Goal: Task Accomplishment & Management: Use online tool/utility

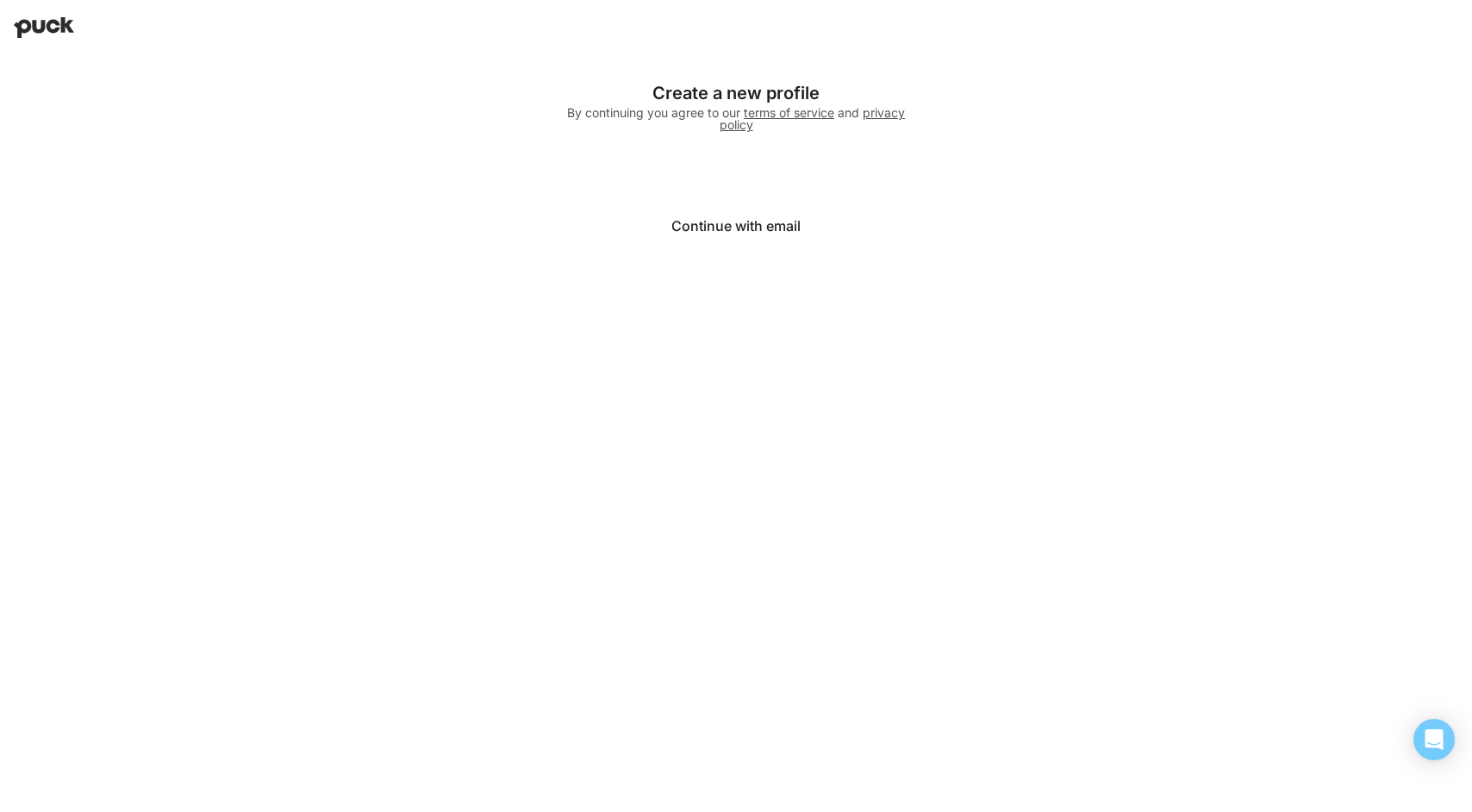
click at [762, 225] on button "Continue with email" at bounding box center [736, 225] width 344 height 41
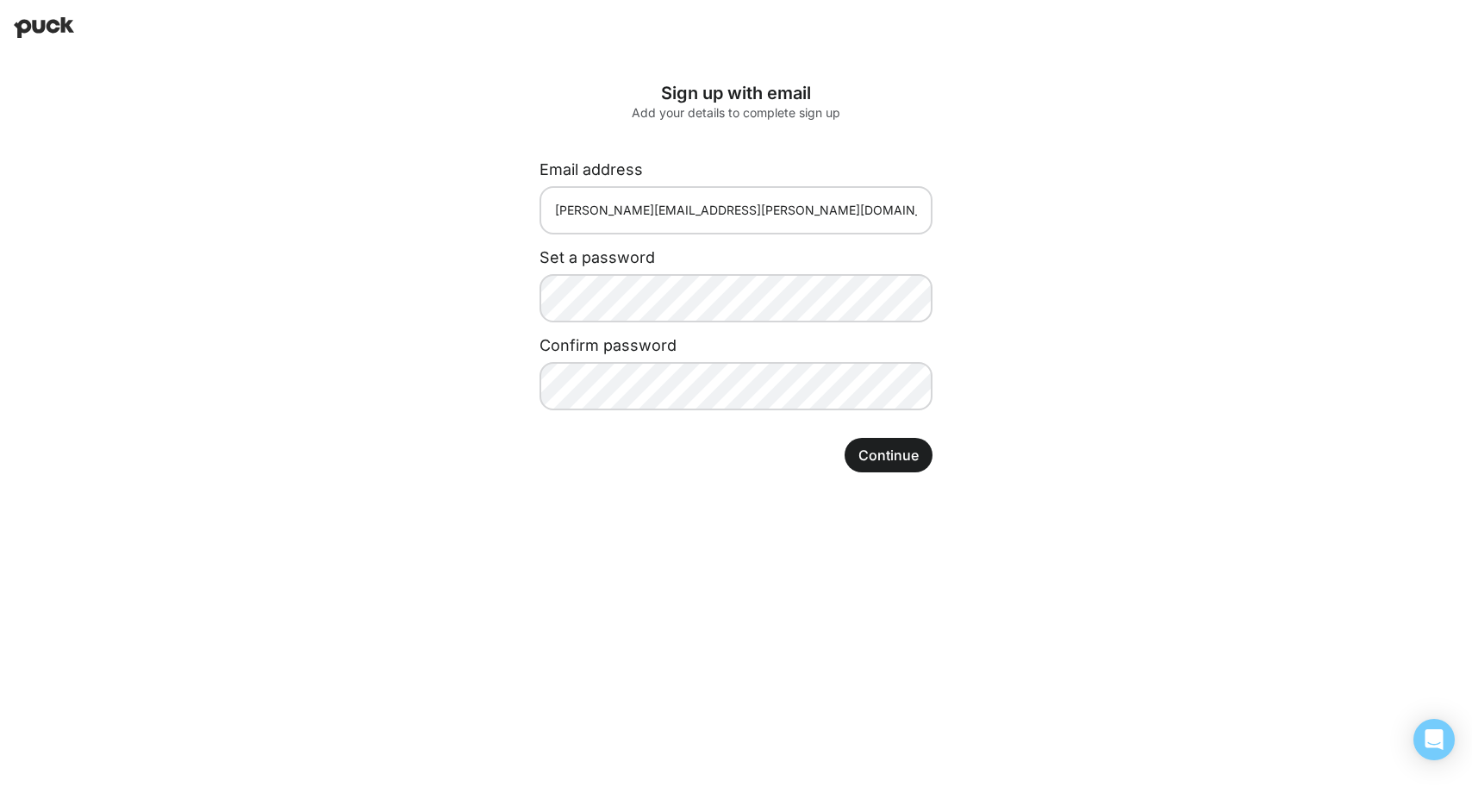
click at [1013, 360] on div "Sign up with email Add your details to complete sign up Email address ginny.jac…" at bounding box center [735, 277] width 586 height 444
click at [898, 444] on button "Continue" at bounding box center [888, 455] width 88 height 35
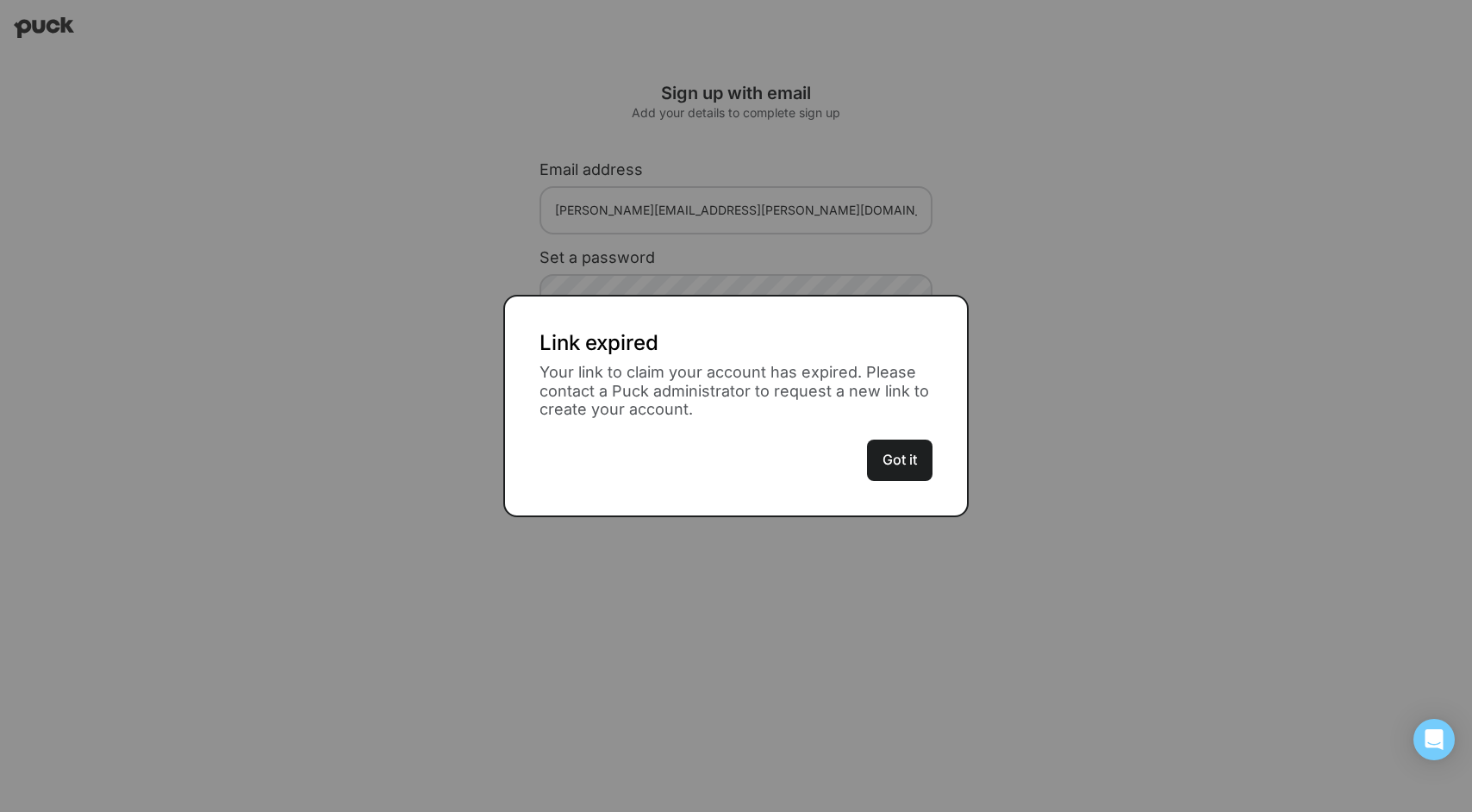
click at [901, 454] on button "Got it" at bounding box center [900, 460] width 65 height 41
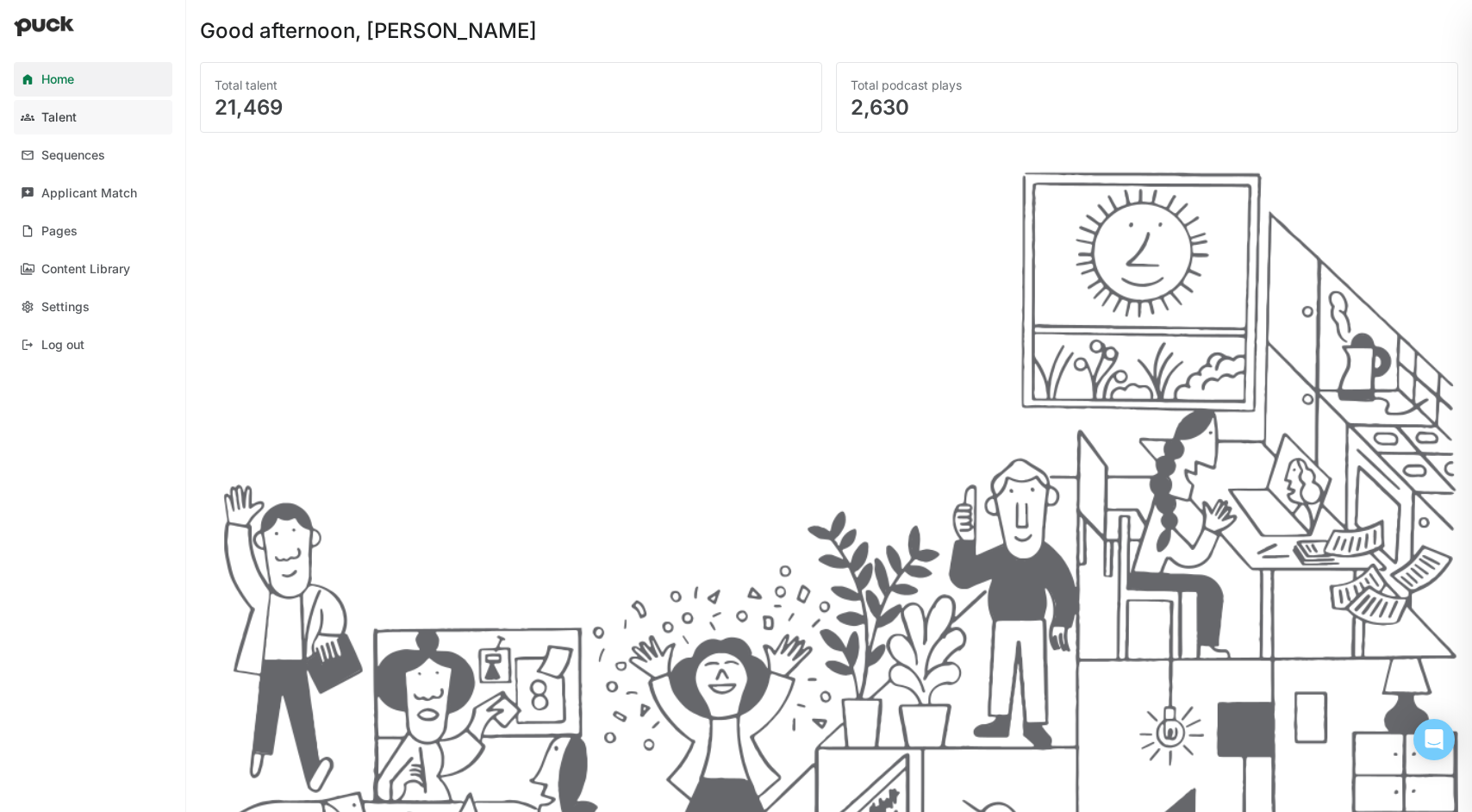
click at [62, 119] on div "Talent" at bounding box center [59, 117] width 36 height 14
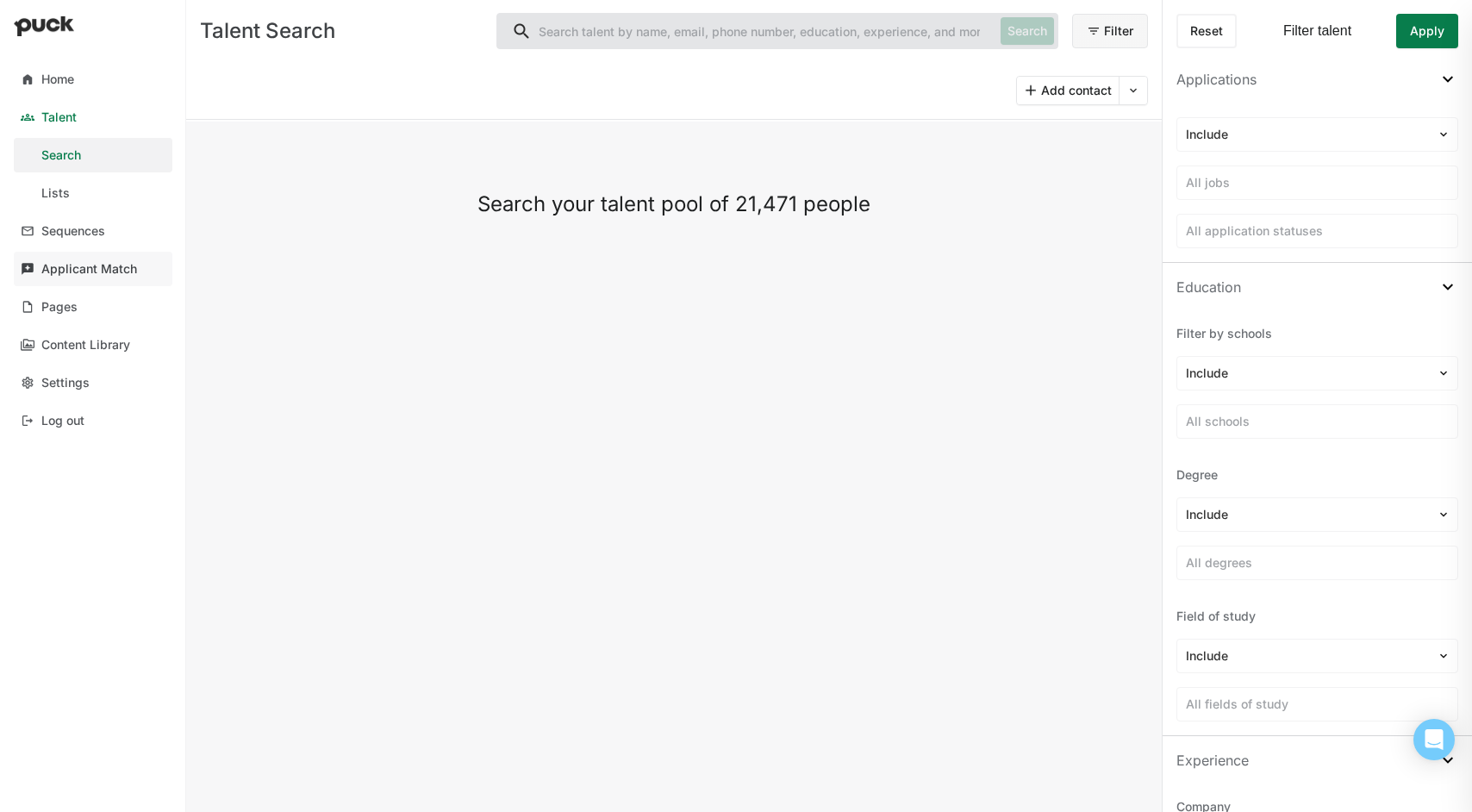
click at [90, 268] on div "Applicant Match" at bounding box center [89, 268] width 95 height 14
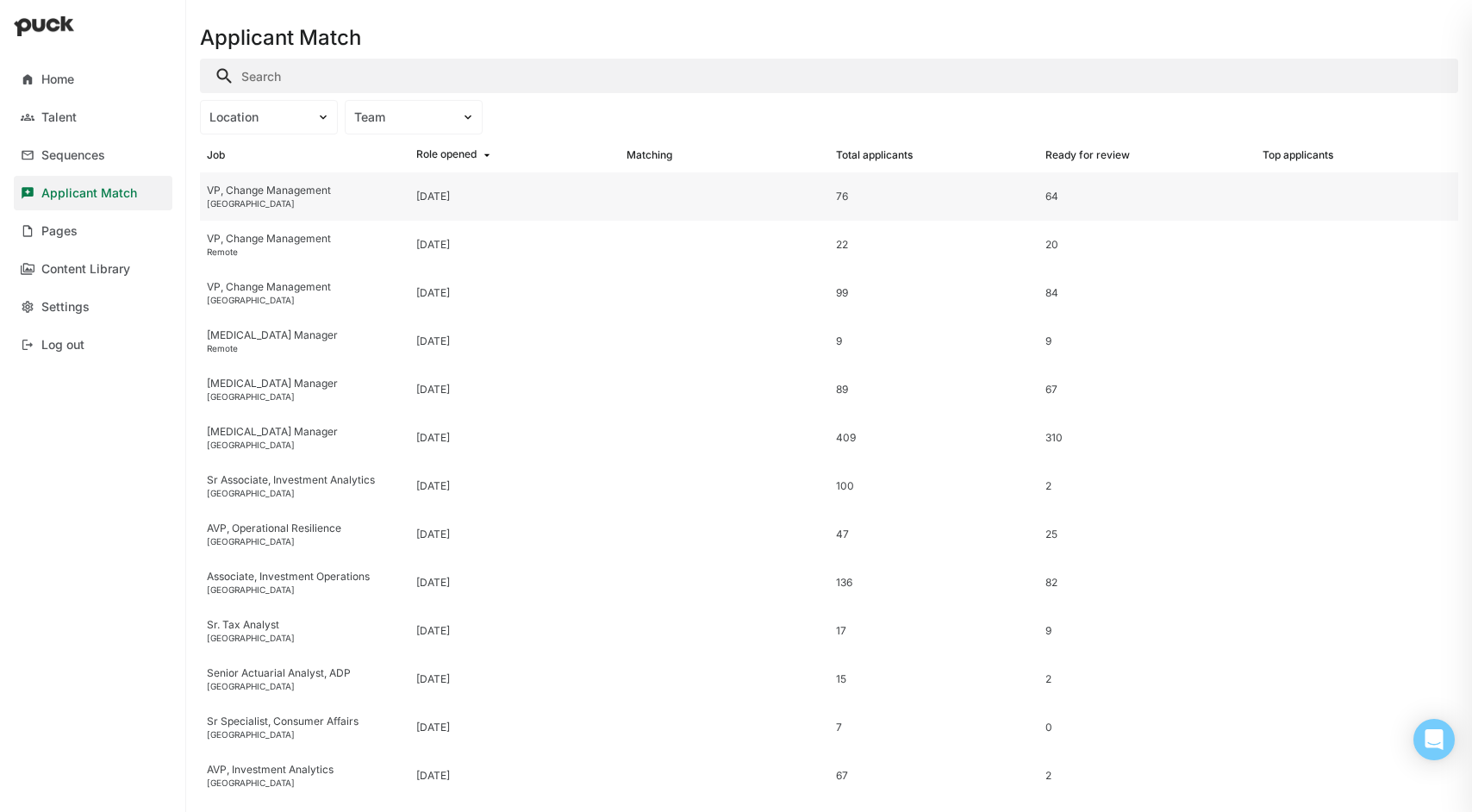
click at [242, 194] on div "VP, Change Management" at bounding box center [304, 190] width 195 height 13
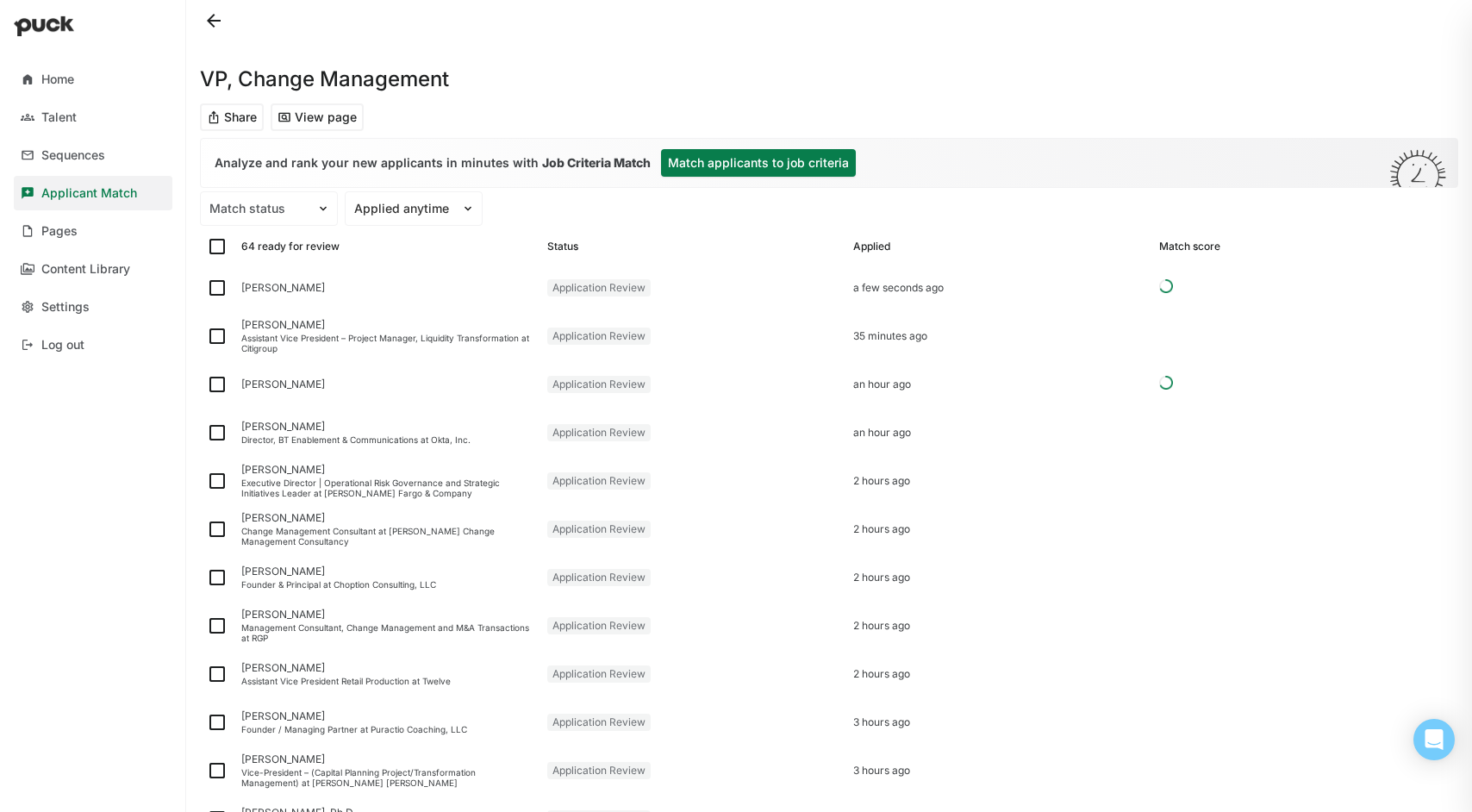
click at [741, 160] on button "Match applicants to job criteria" at bounding box center [758, 163] width 194 height 28
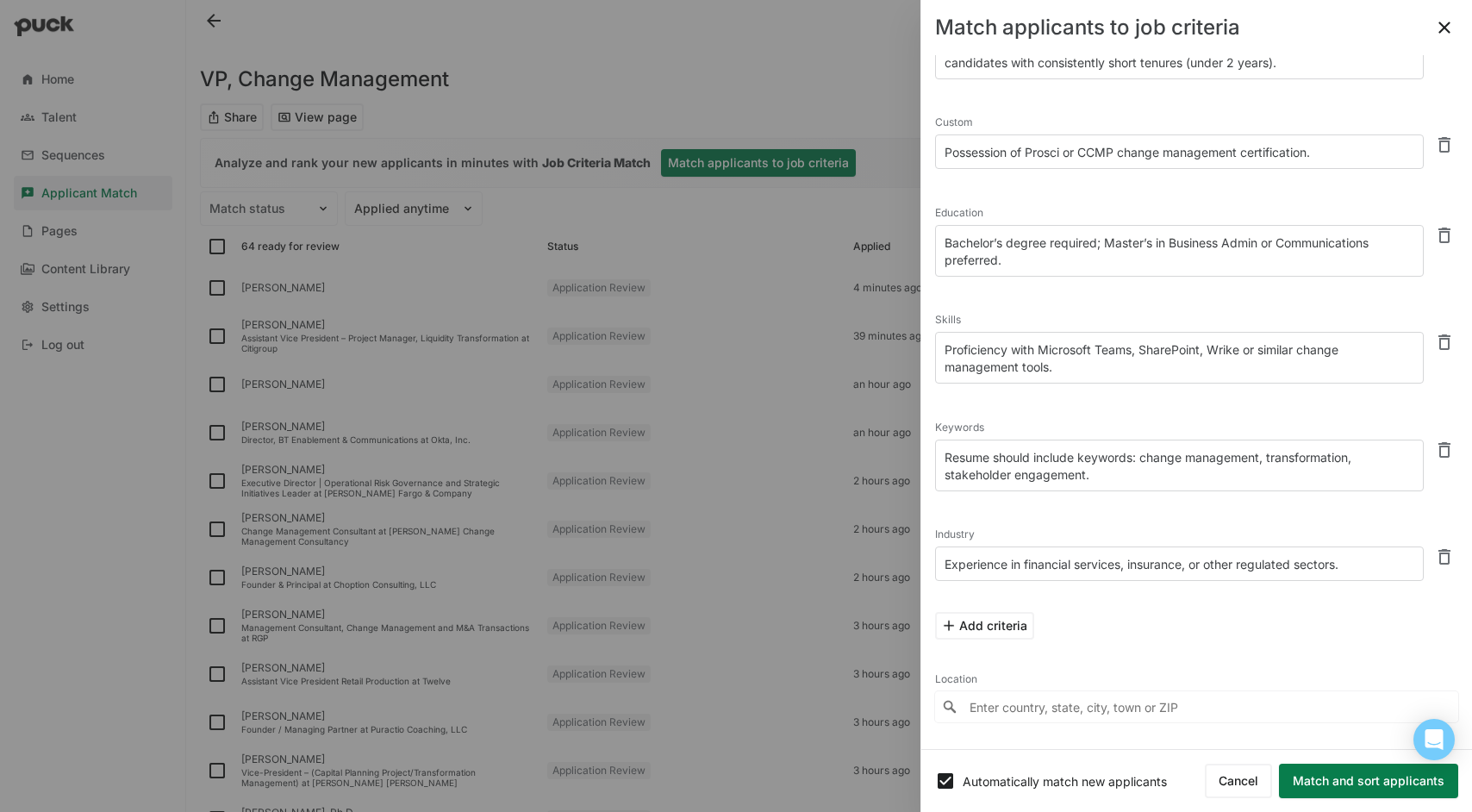
scroll to position [162, 0]
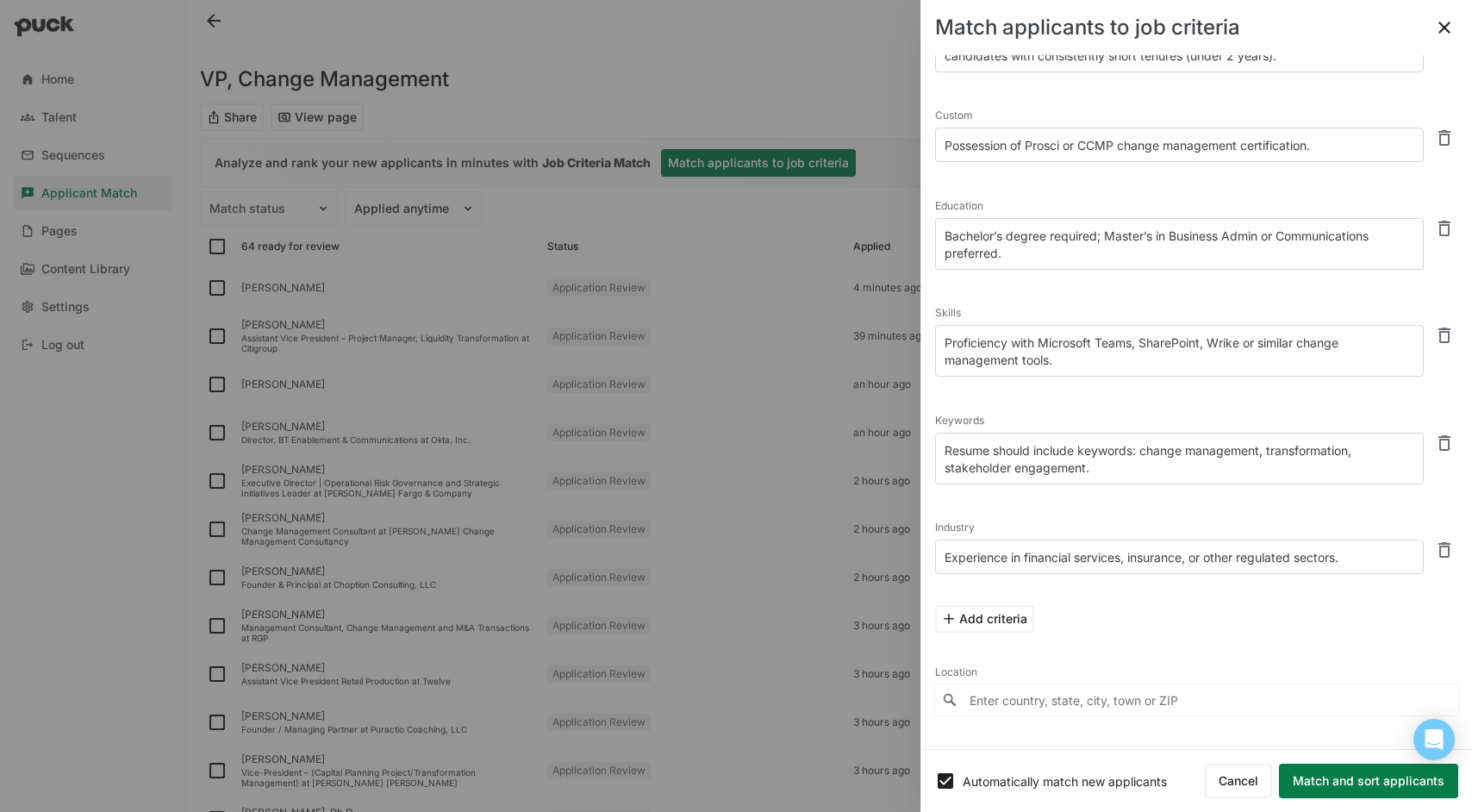
click at [1376, 773] on button "Match and sort applicants" at bounding box center [1368, 781] width 179 height 35
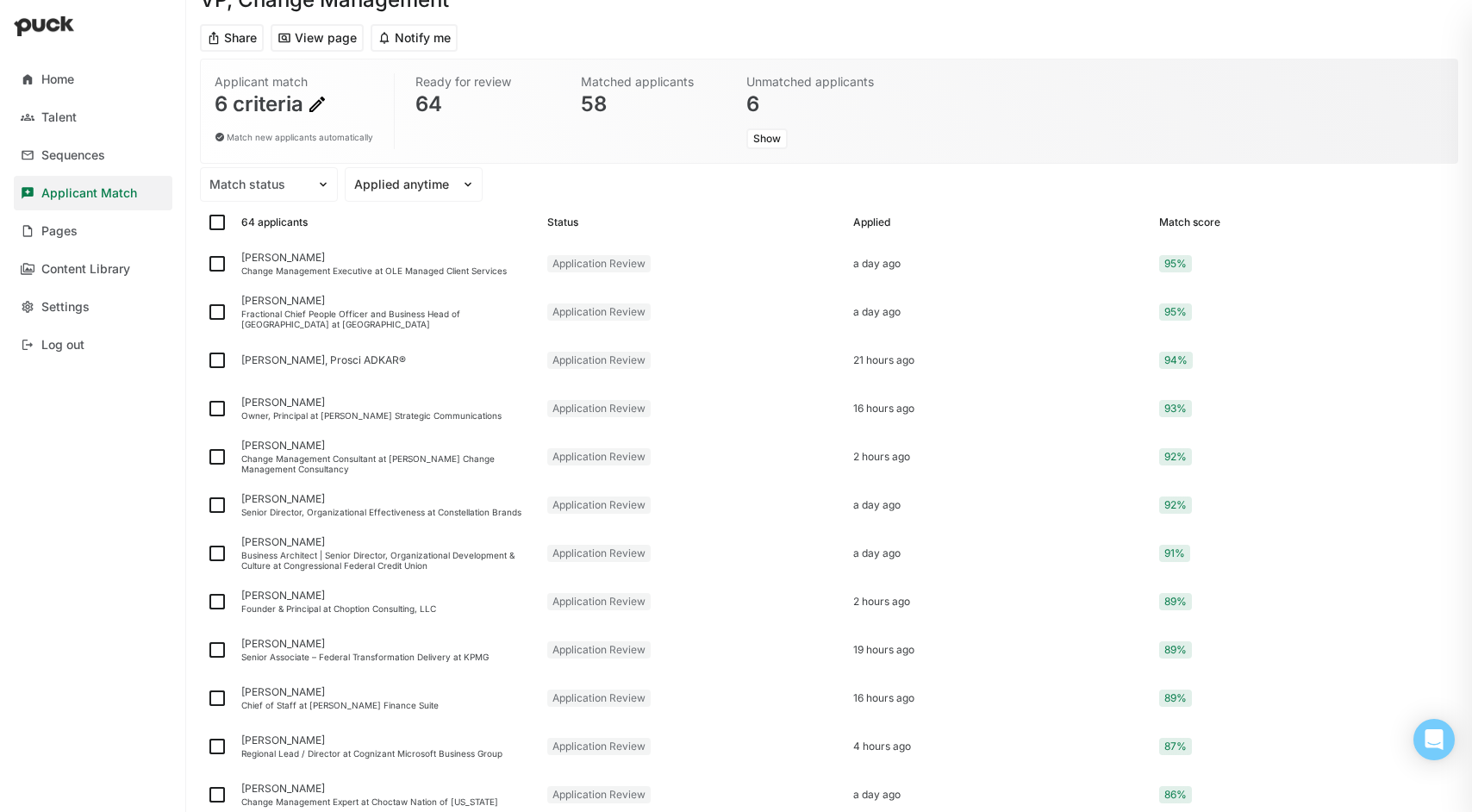
scroll to position [0, 0]
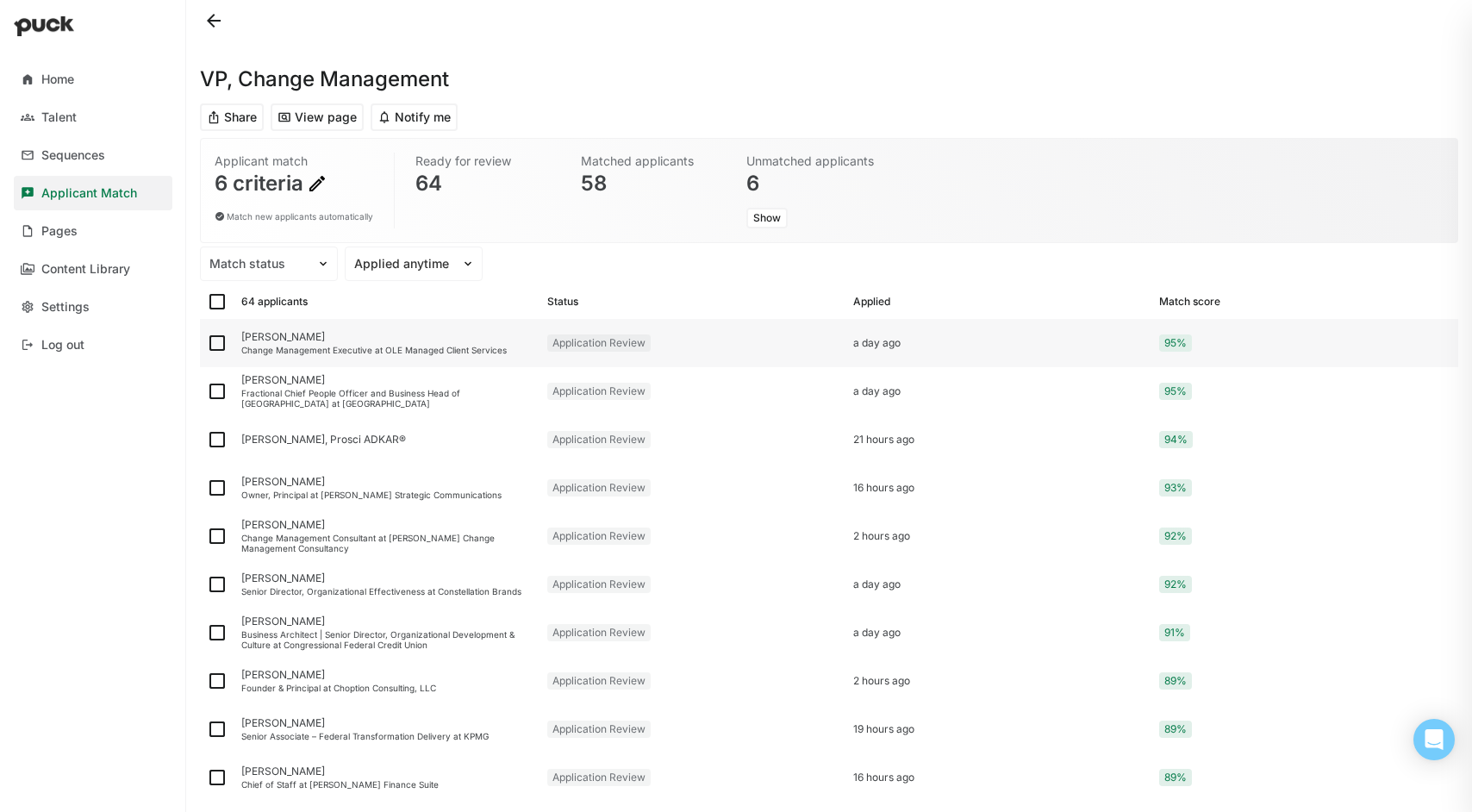
click at [216, 343] on img at bounding box center [216, 343] width 20 height 20
click at [207, 343] on input "checkbox" at bounding box center [206, 343] width 1 height 1
checkbox input "true"
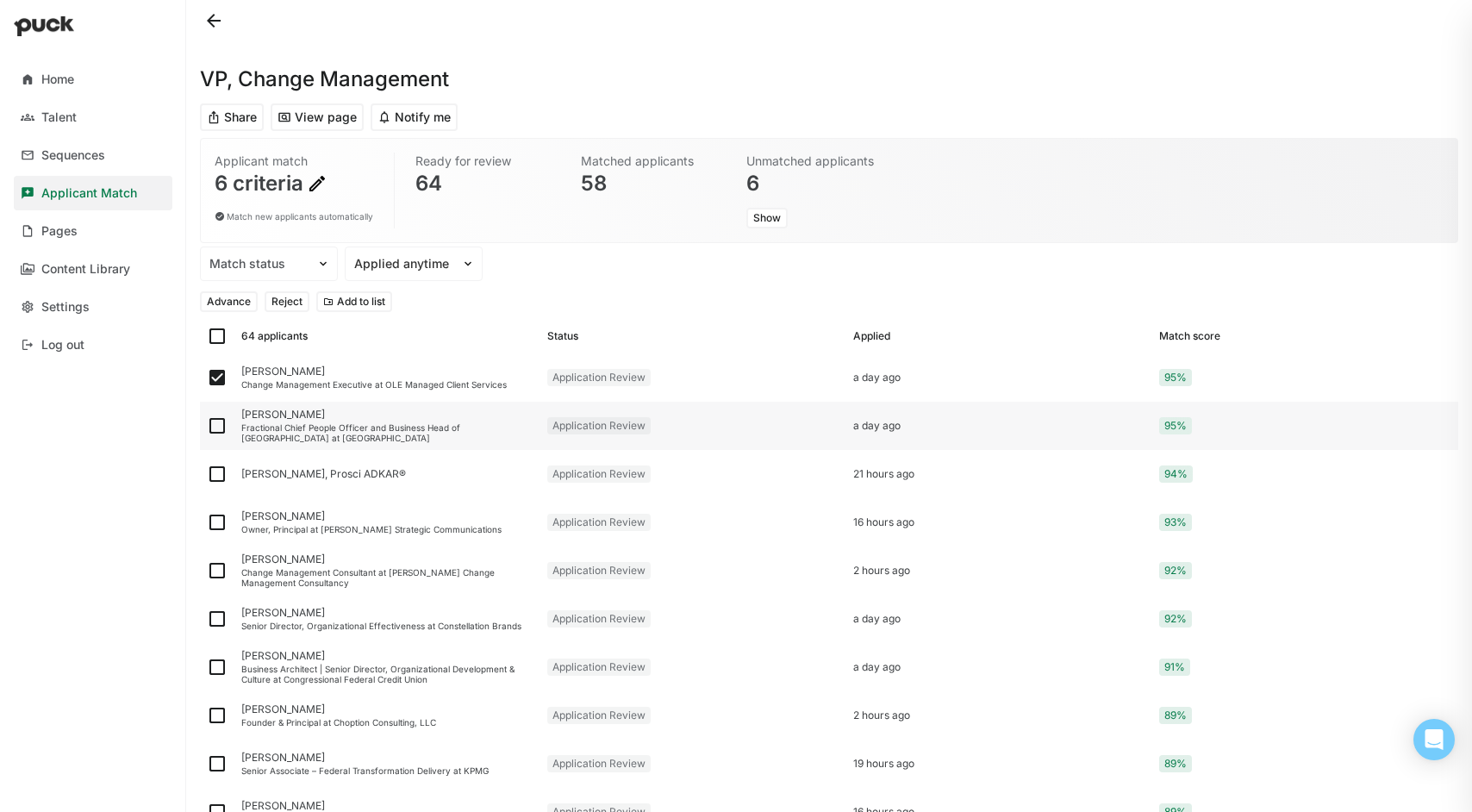
click at [215, 425] on img at bounding box center [216, 425] width 20 height 20
click at [207, 425] on input "checkbox" at bounding box center [206, 425] width 1 height 1
checkbox input "true"
click at [213, 471] on img at bounding box center [216, 473] width 20 height 20
click at [207, 474] on input "checkbox" at bounding box center [206, 474] width 1 height 1
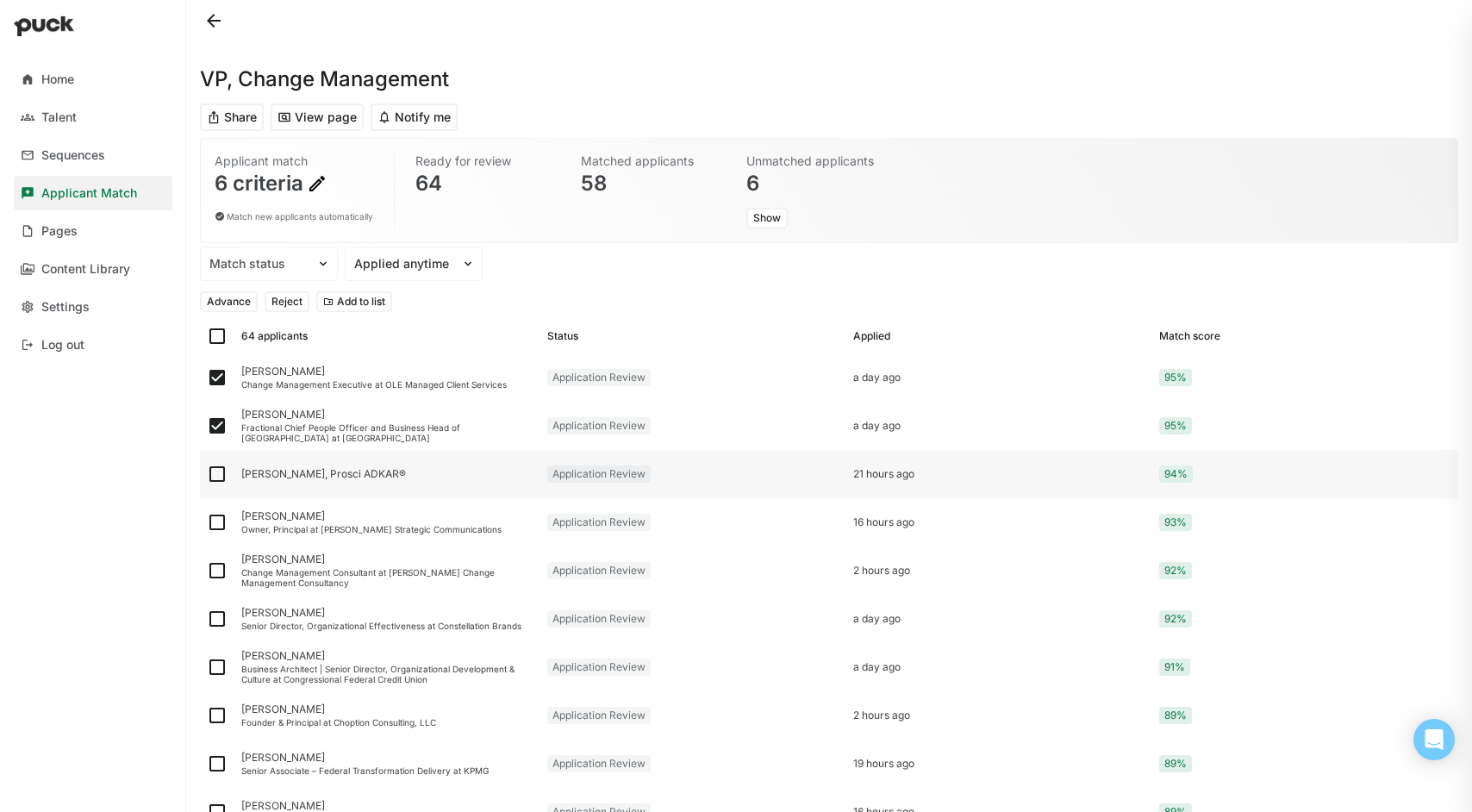
checkbox input "true"
click at [214, 525] on img at bounding box center [216, 521] width 20 height 20
click at [207, 523] on input "checkbox" at bounding box center [206, 522] width 1 height 1
checkbox input "true"
click at [217, 571] on img at bounding box center [216, 570] width 20 height 20
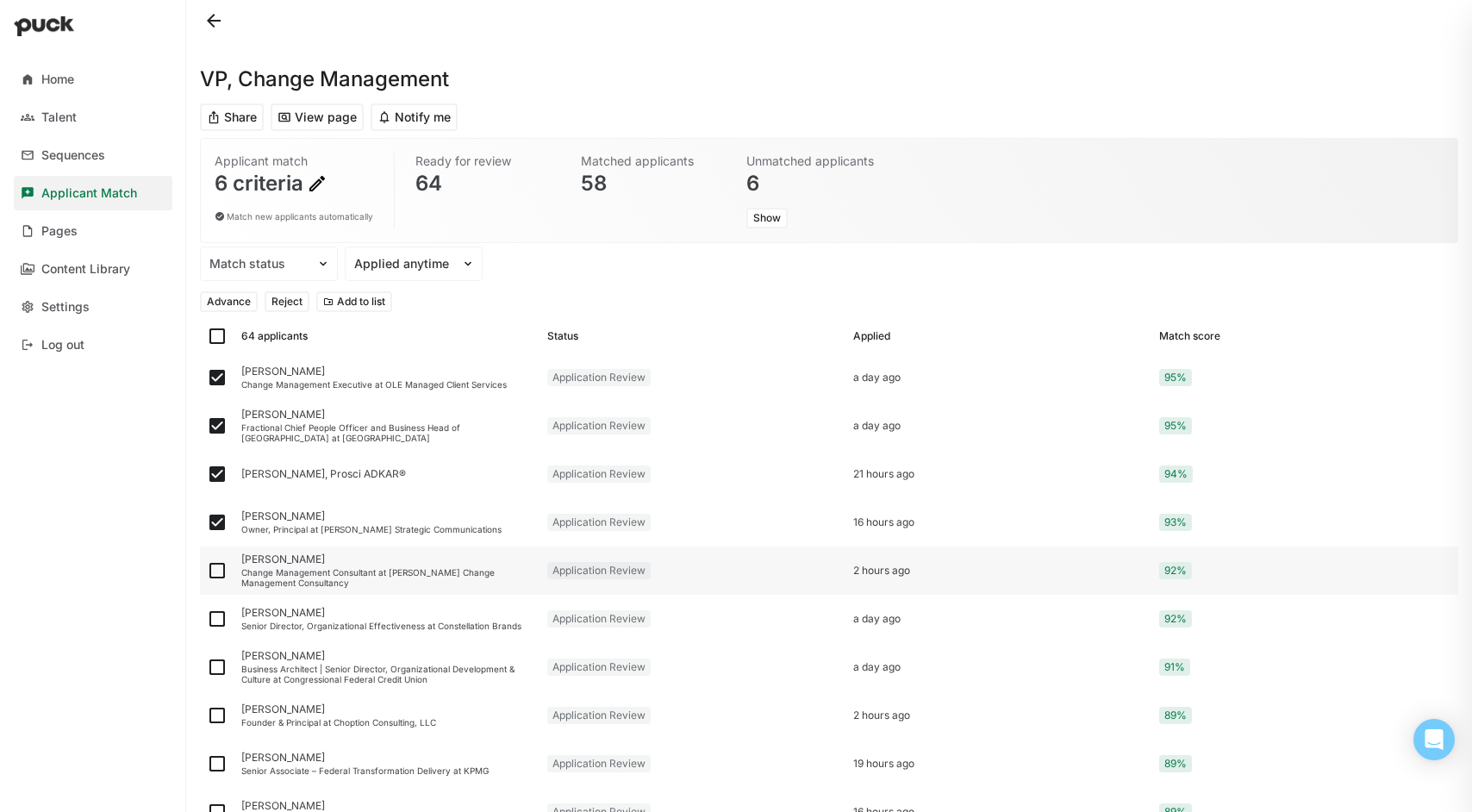
click at [207, 571] on input "checkbox" at bounding box center [206, 571] width 1 height 1
checkbox input "true"
click at [216, 621] on img at bounding box center [216, 618] width 20 height 20
click at [207, 620] on input "checkbox" at bounding box center [206, 619] width 1 height 1
checkbox input "true"
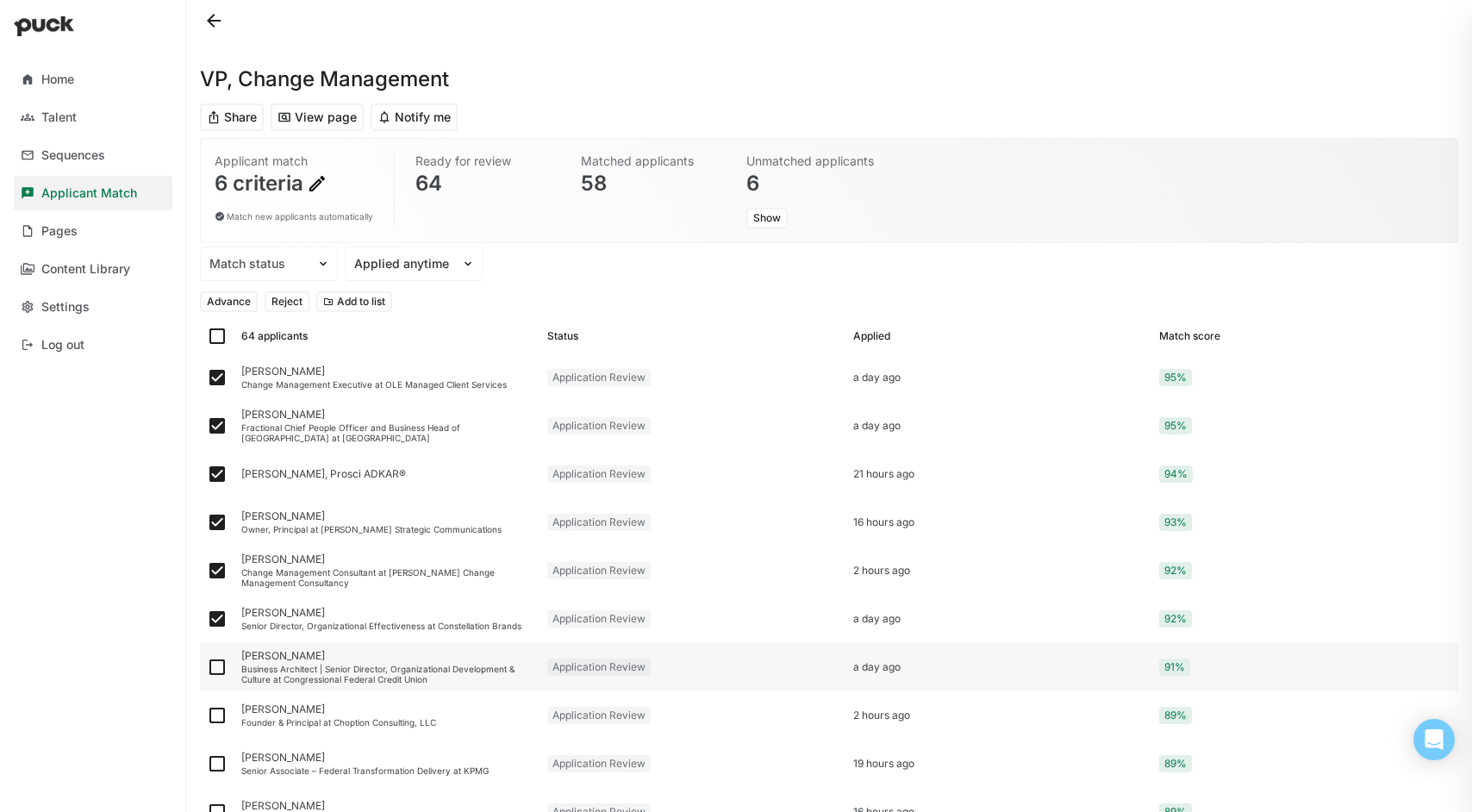
click at [219, 671] on img at bounding box center [216, 667] width 20 height 20
click at [207, 668] on input "checkbox" at bounding box center [206, 667] width 1 height 1
checkbox input "true"
click at [218, 719] on img at bounding box center [216, 715] width 20 height 20
click at [207, 716] on input "checkbox" at bounding box center [206, 715] width 1 height 1
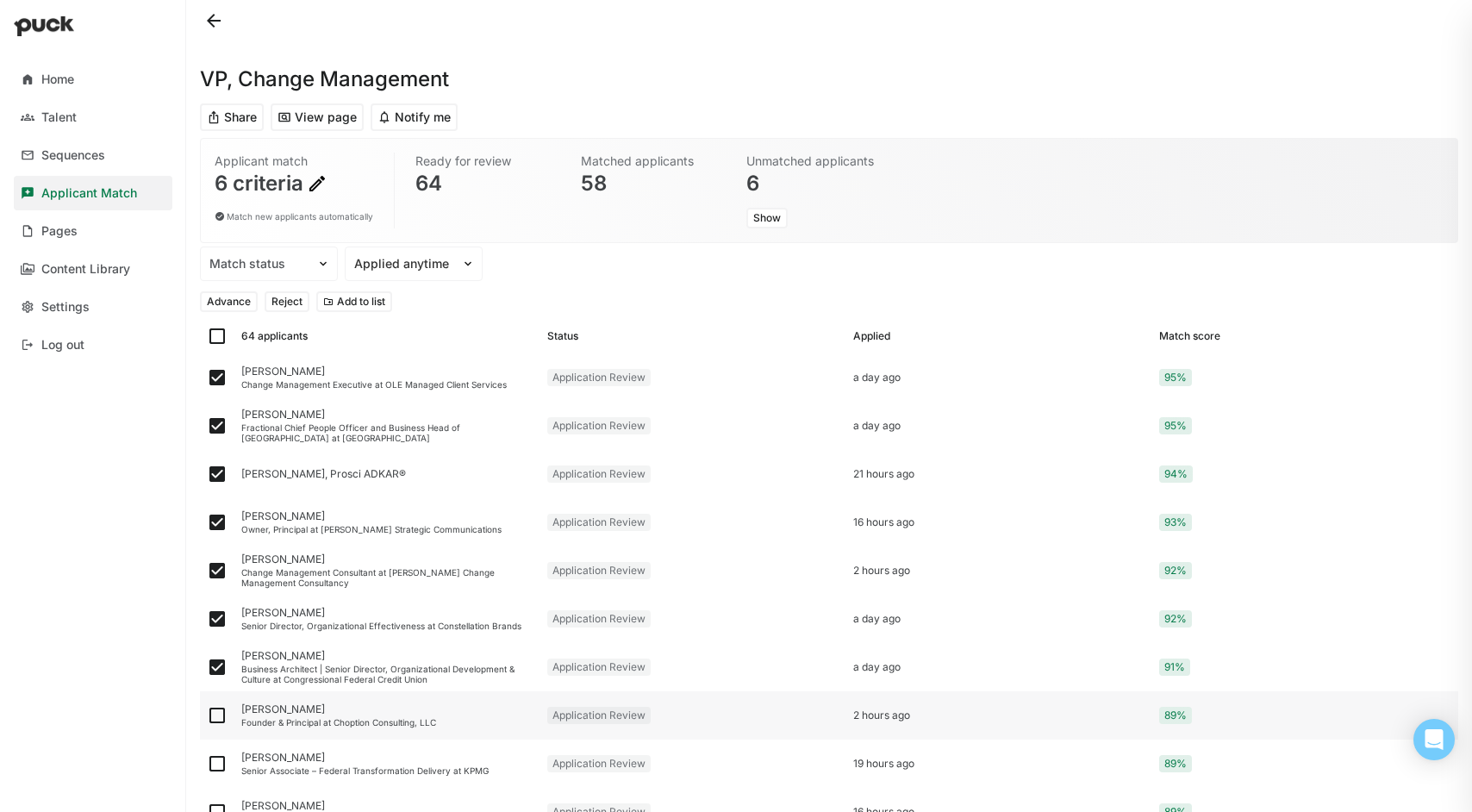
checkbox input "true"
click at [217, 764] on img at bounding box center [216, 763] width 20 height 20
click at [207, 764] on input "checkbox" at bounding box center [206, 764] width 1 height 1
checkbox input "true"
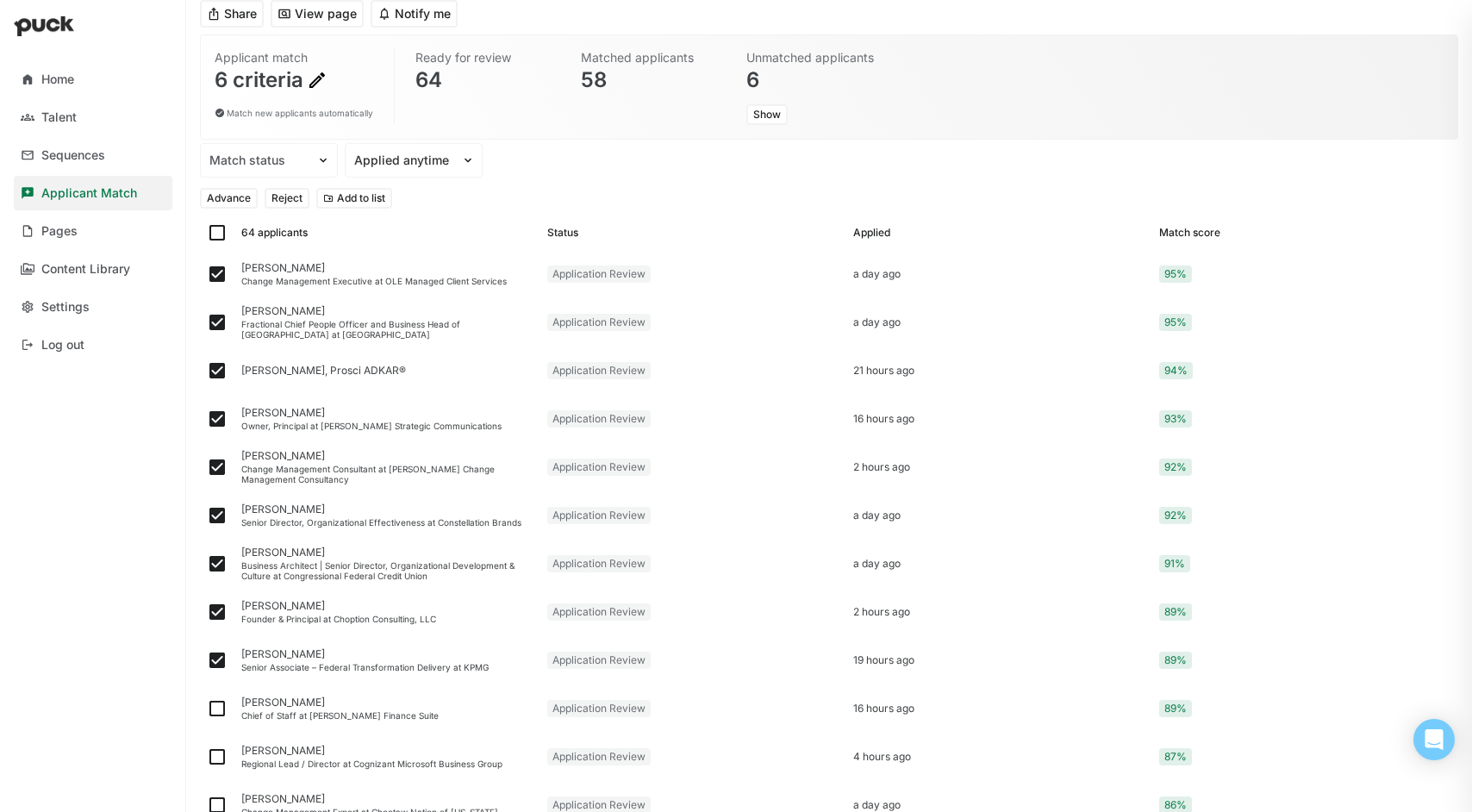
scroll to position [138, 0]
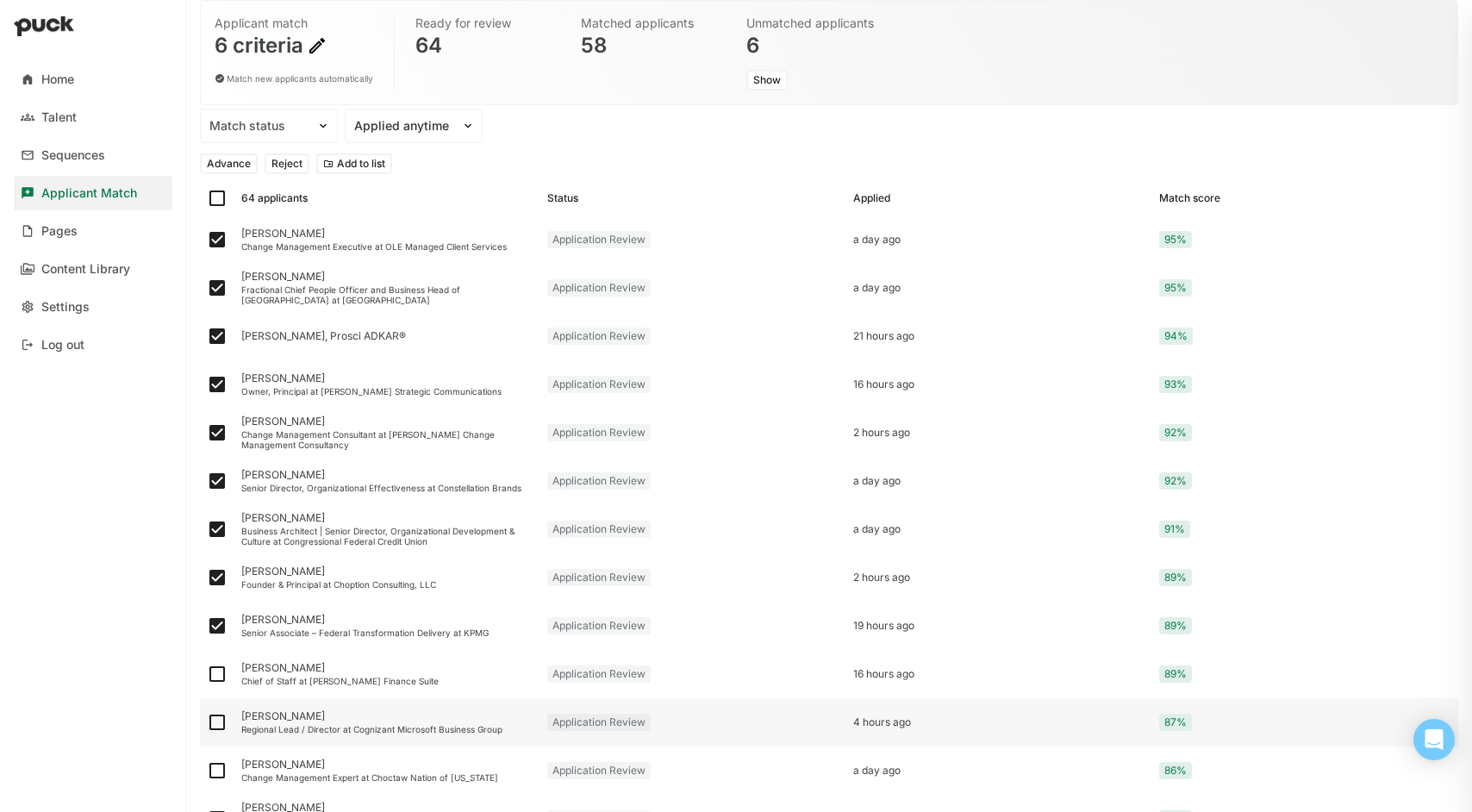
click at [215, 723] on img at bounding box center [216, 722] width 20 height 20
click at [207, 723] on input "checkbox" at bounding box center [206, 723] width 1 height 1
checkbox input "true"
click at [217, 672] on img at bounding box center [216, 673] width 20 height 20
click at [207, 673] on input "checkbox" at bounding box center [206, 673] width 1 height 1
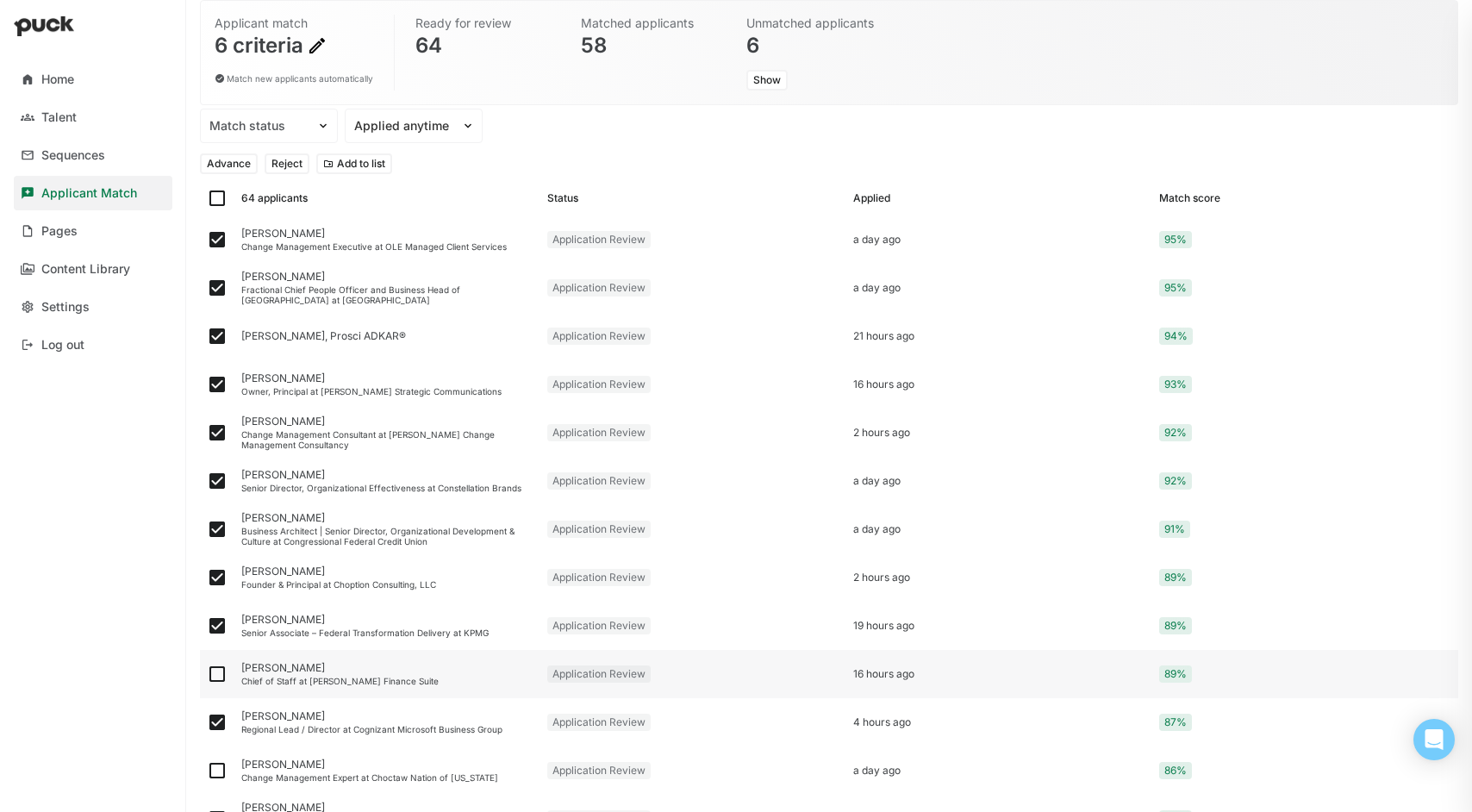
checkbox input "true"
click at [214, 774] on img at bounding box center [216, 770] width 20 height 20
click at [207, 772] on input "checkbox" at bounding box center [206, 771] width 1 height 1
checkbox input "true"
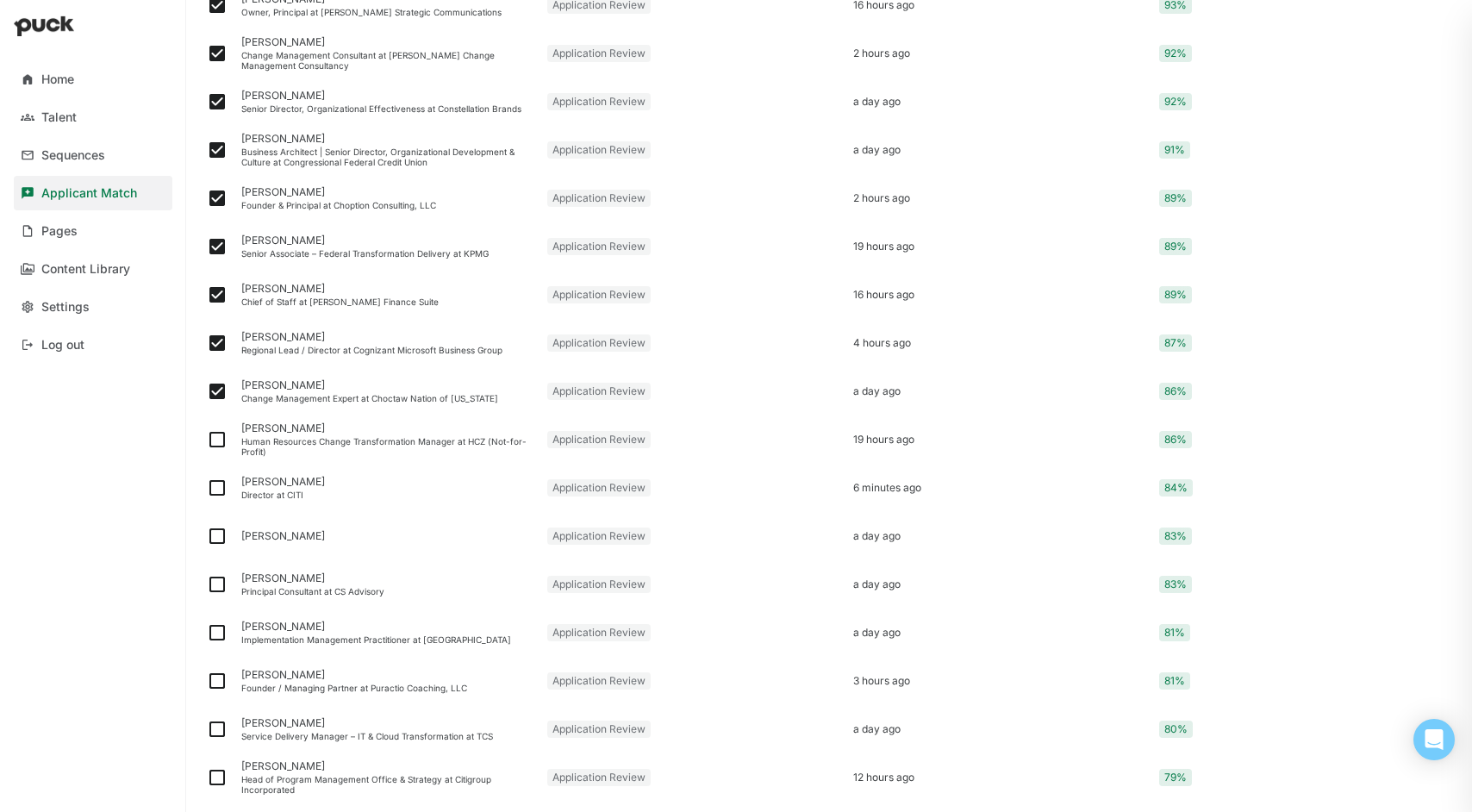
scroll to position [551, 0]
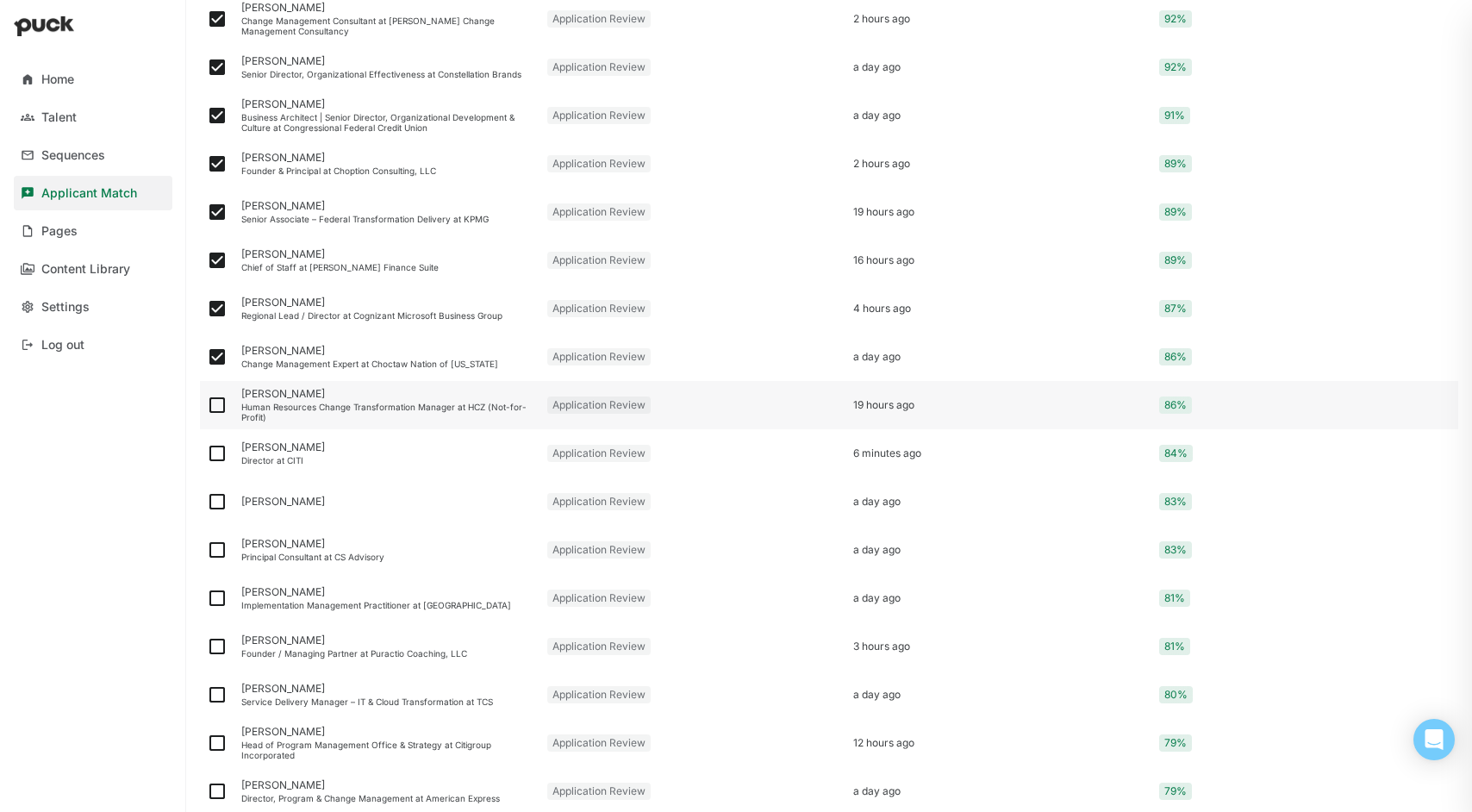
click at [215, 403] on img at bounding box center [216, 404] width 20 height 20
click at [207, 405] on input "checkbox" at bounding box center [206, 405] width 1 height 1
checkbox input "true"
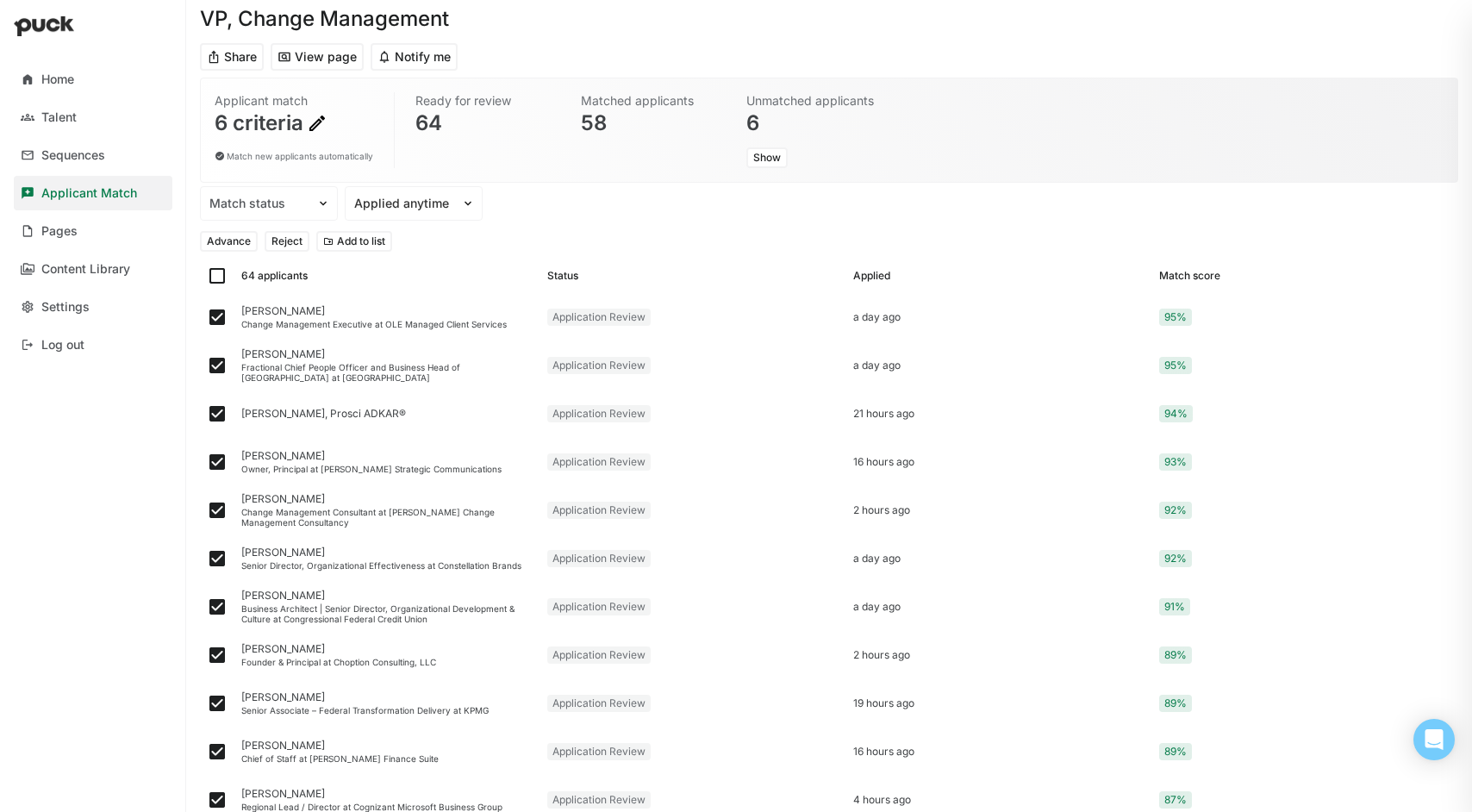
scroll to position [57, 0]
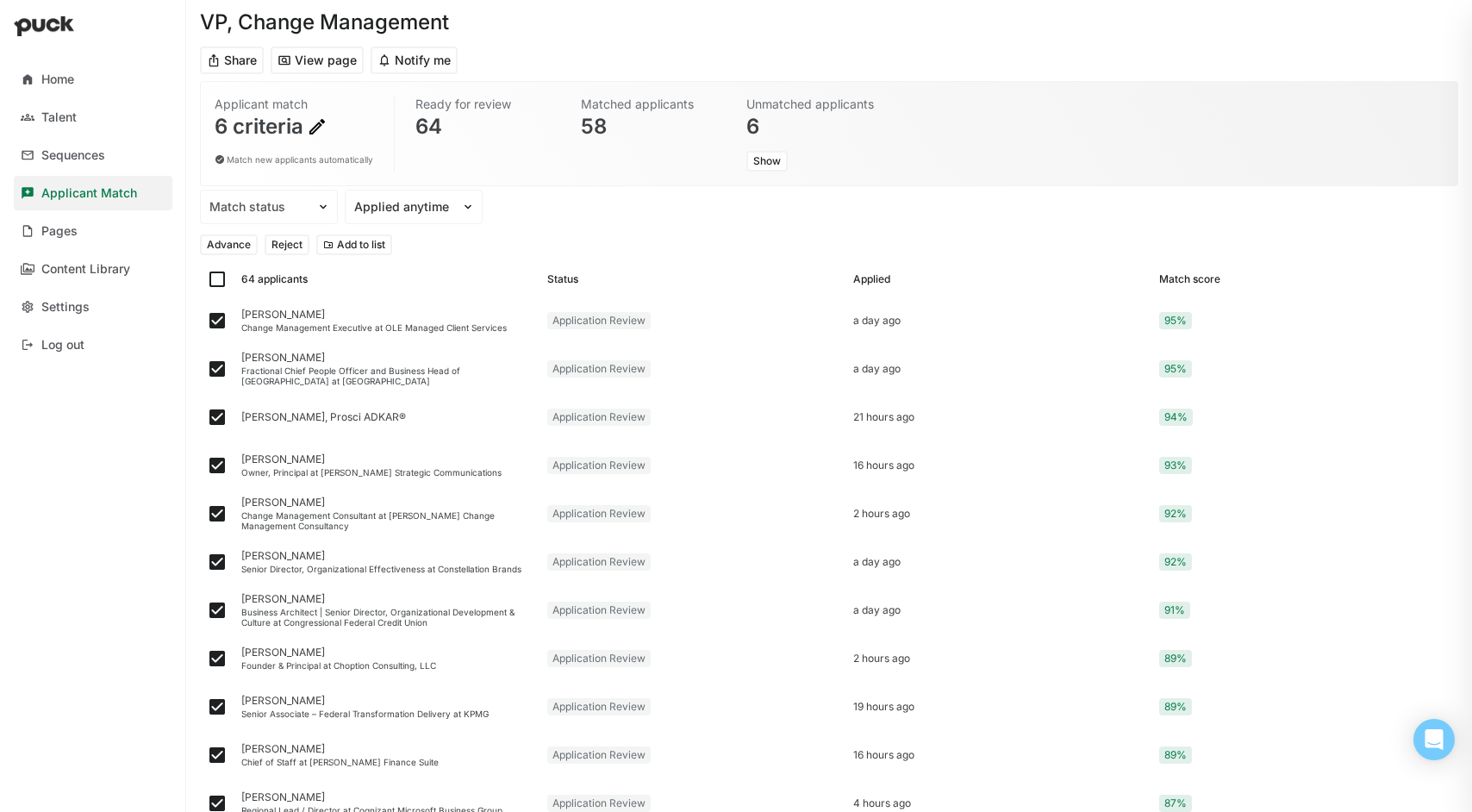
click at [232, 242] on button "Advance" at bounding box center [229, 244] width 58 height 20
checkbox input "false"
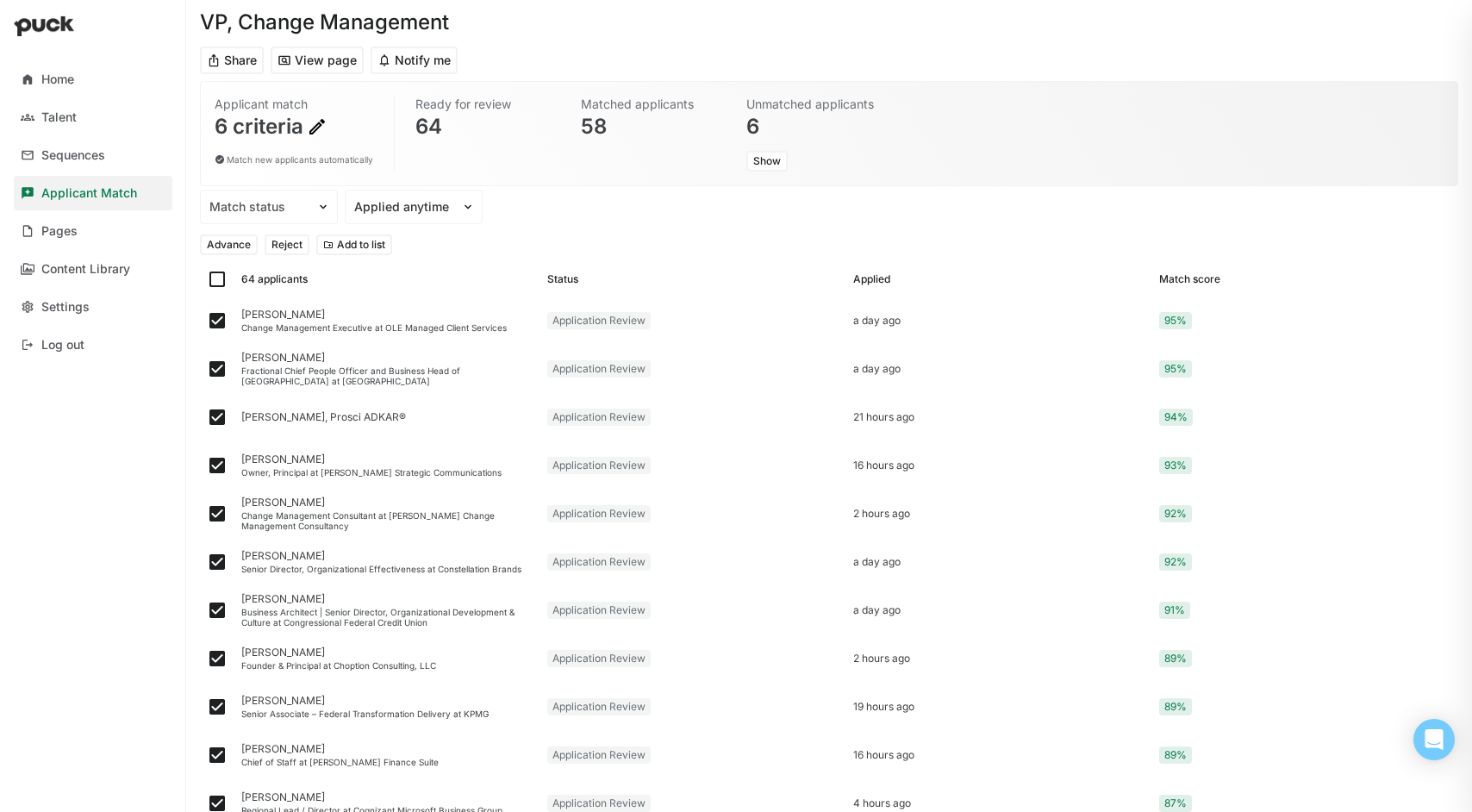
checkbox input "false"
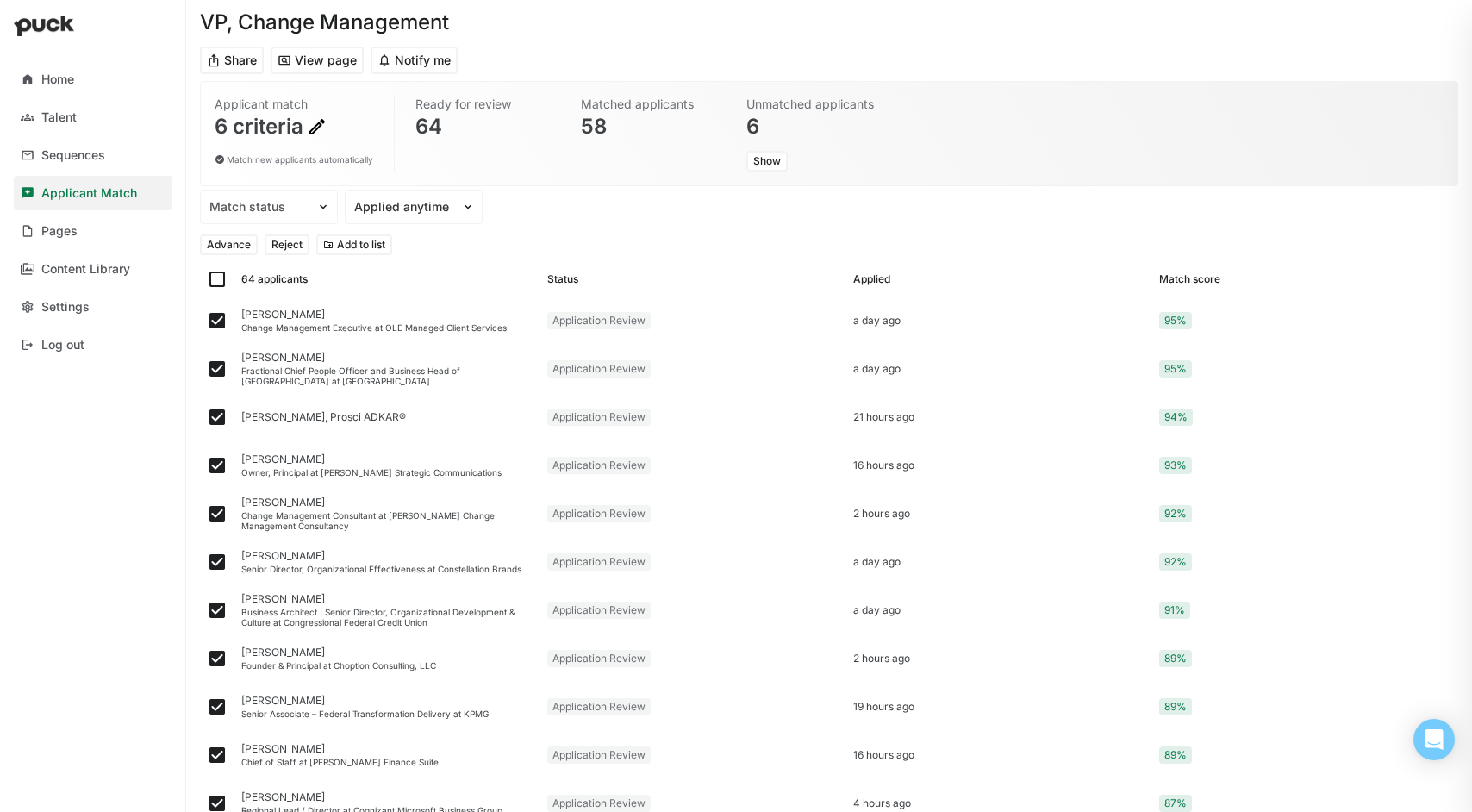
checkbox input "false"
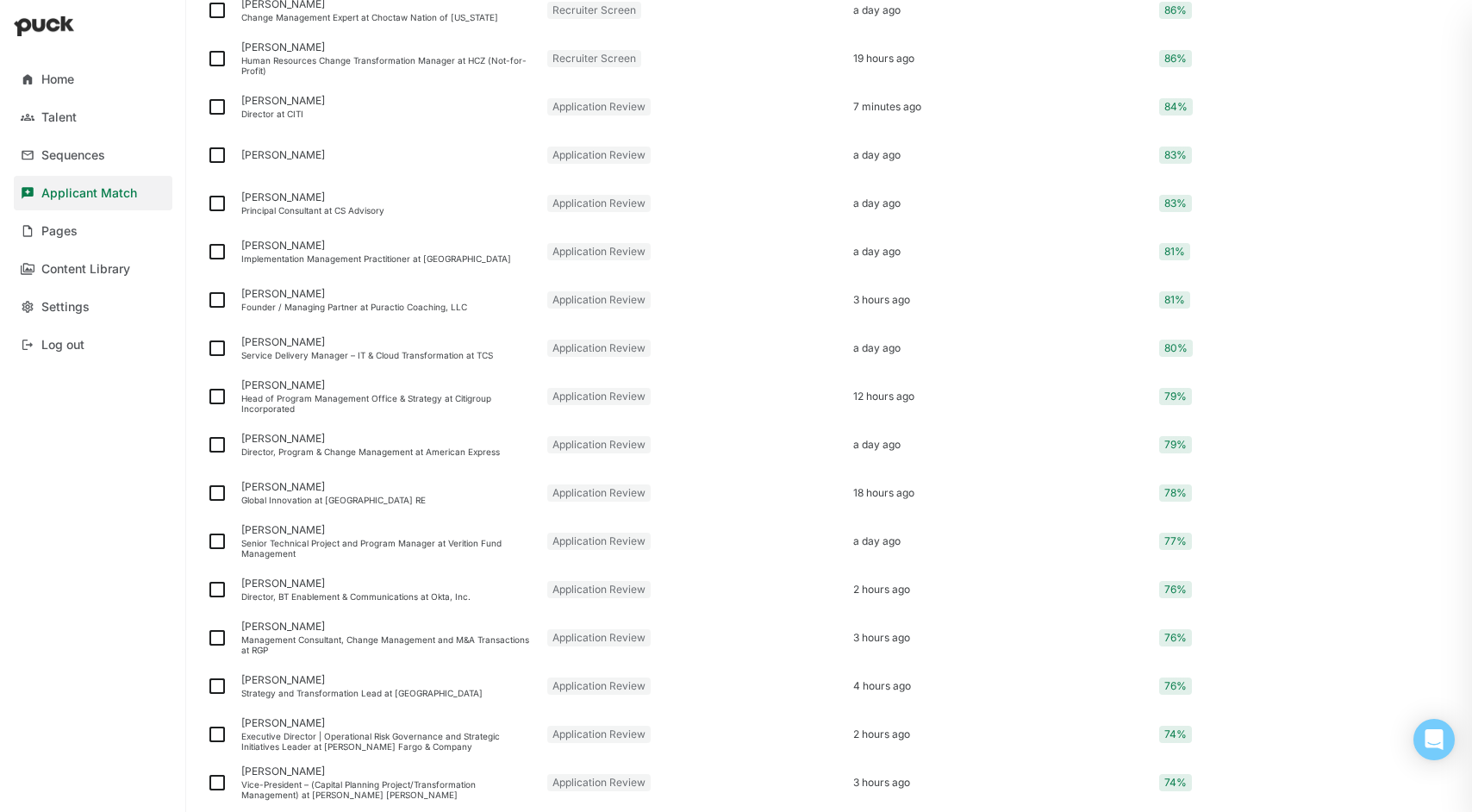
scroll to position [927, 0]
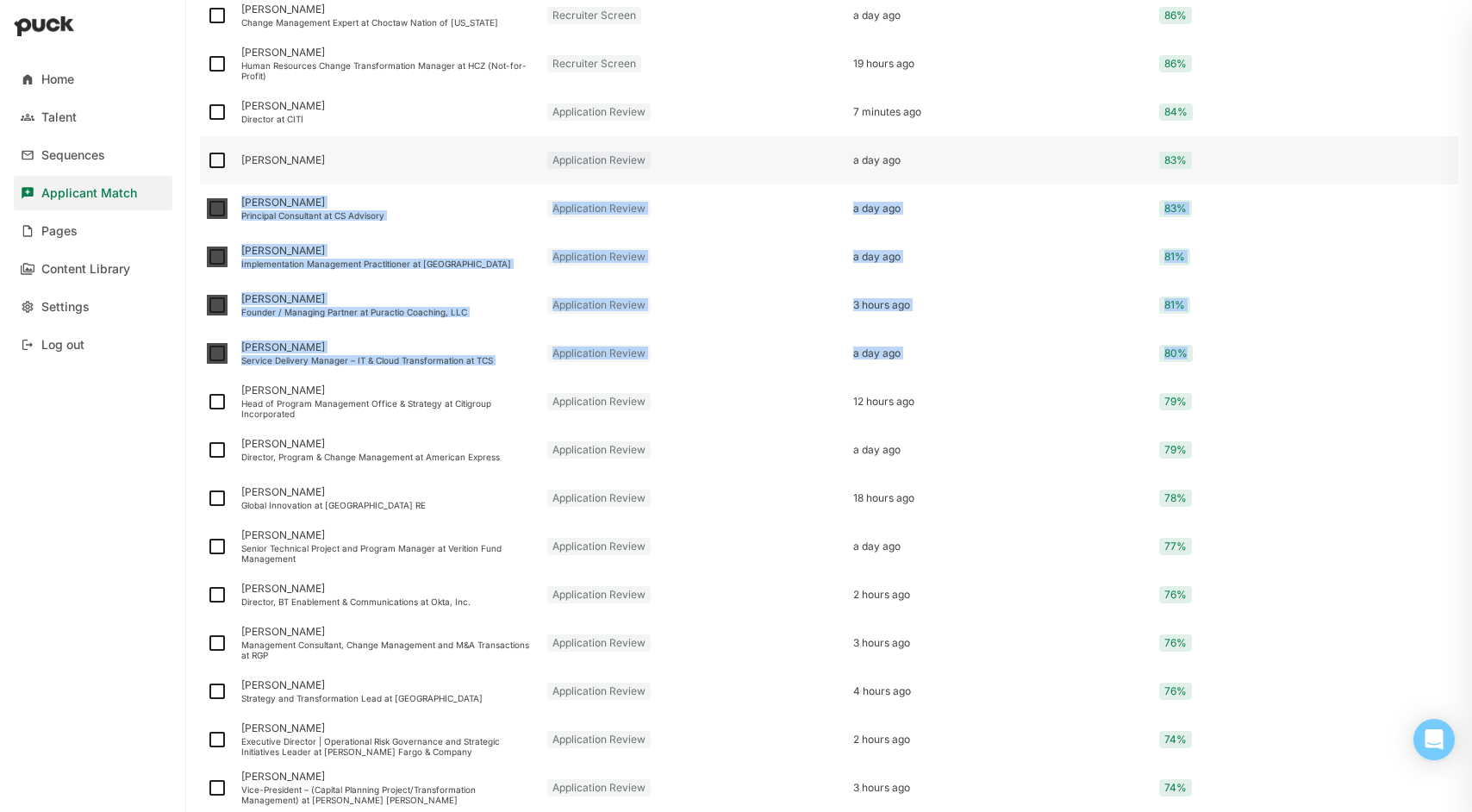
drag, startPoint x: 1456, startPoint y: 372, endPoint x: 1439, endPoint y: 172, distance: 200.7
click at [1439, 172] on div "VP, Change Management Share View page Notify me Applicant match 6 criteria Matc…" at bounding box center [828, 406] width 1285 height 812
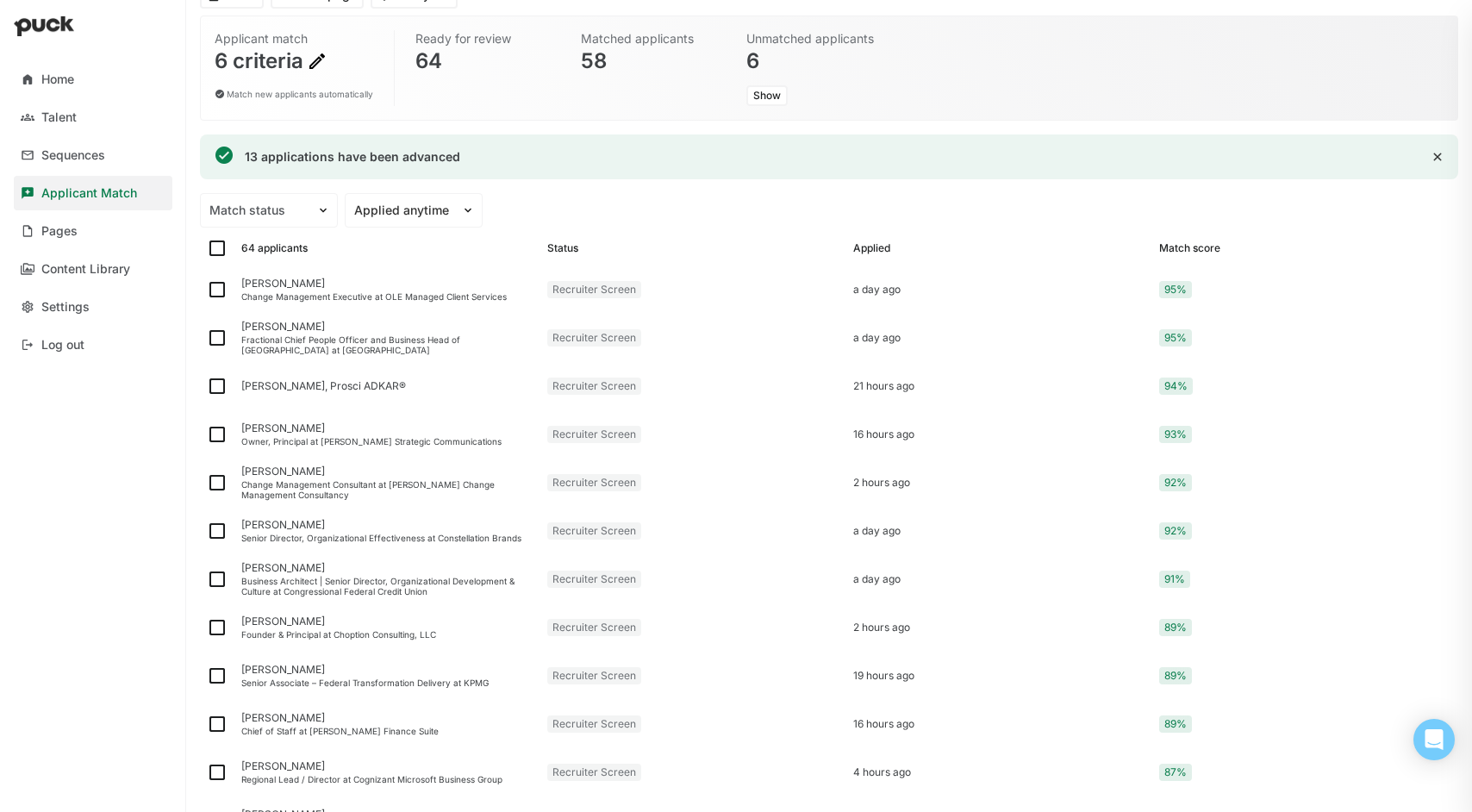
scroll to position [120, 0]
click at [63, 113] on div "Talent" at bounding box center [59, 117] width 36 height 14
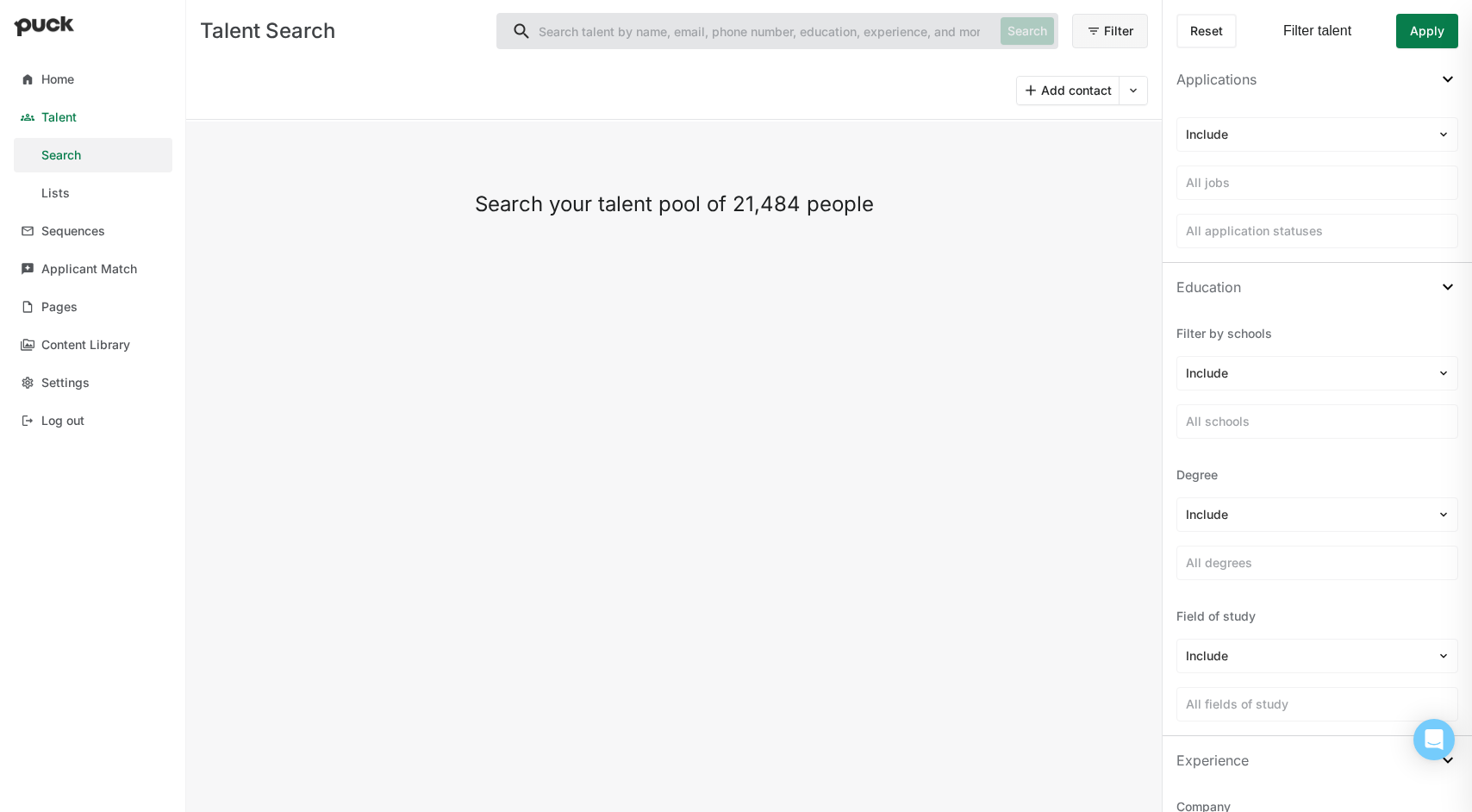
click at [62, 111] on div "Talent" at bounding box center [59, 117] width 36 height 14
click at [55, 190] on div "Lists" at bounding box center [56, 192] width 29 height 14
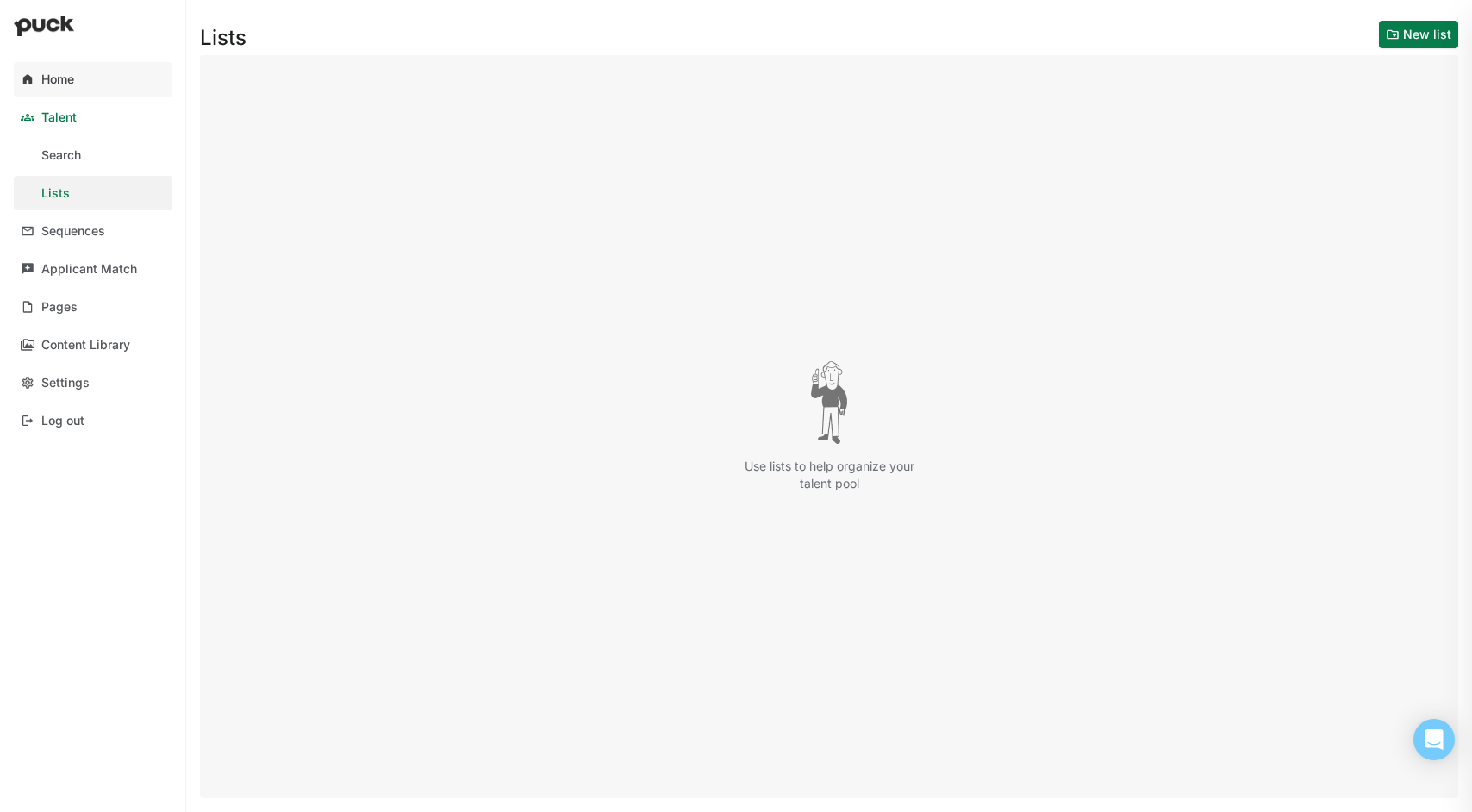
click at [73, 80] on div "Home" at bounding box center [58, 79] width 33 height 14
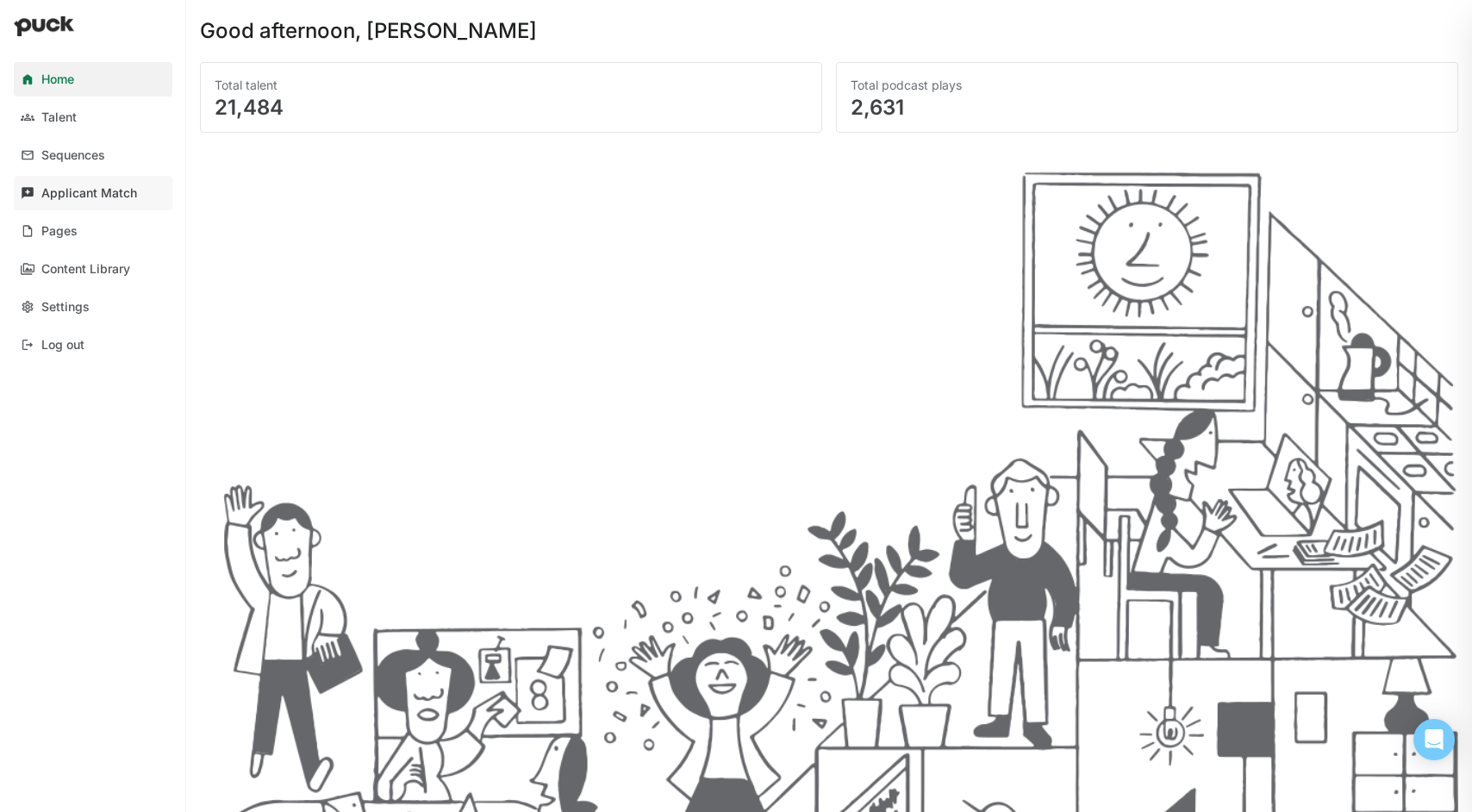
click at [95, 192] on div "Applicant Match" at bounding box center [89, 192] width 95 height 14
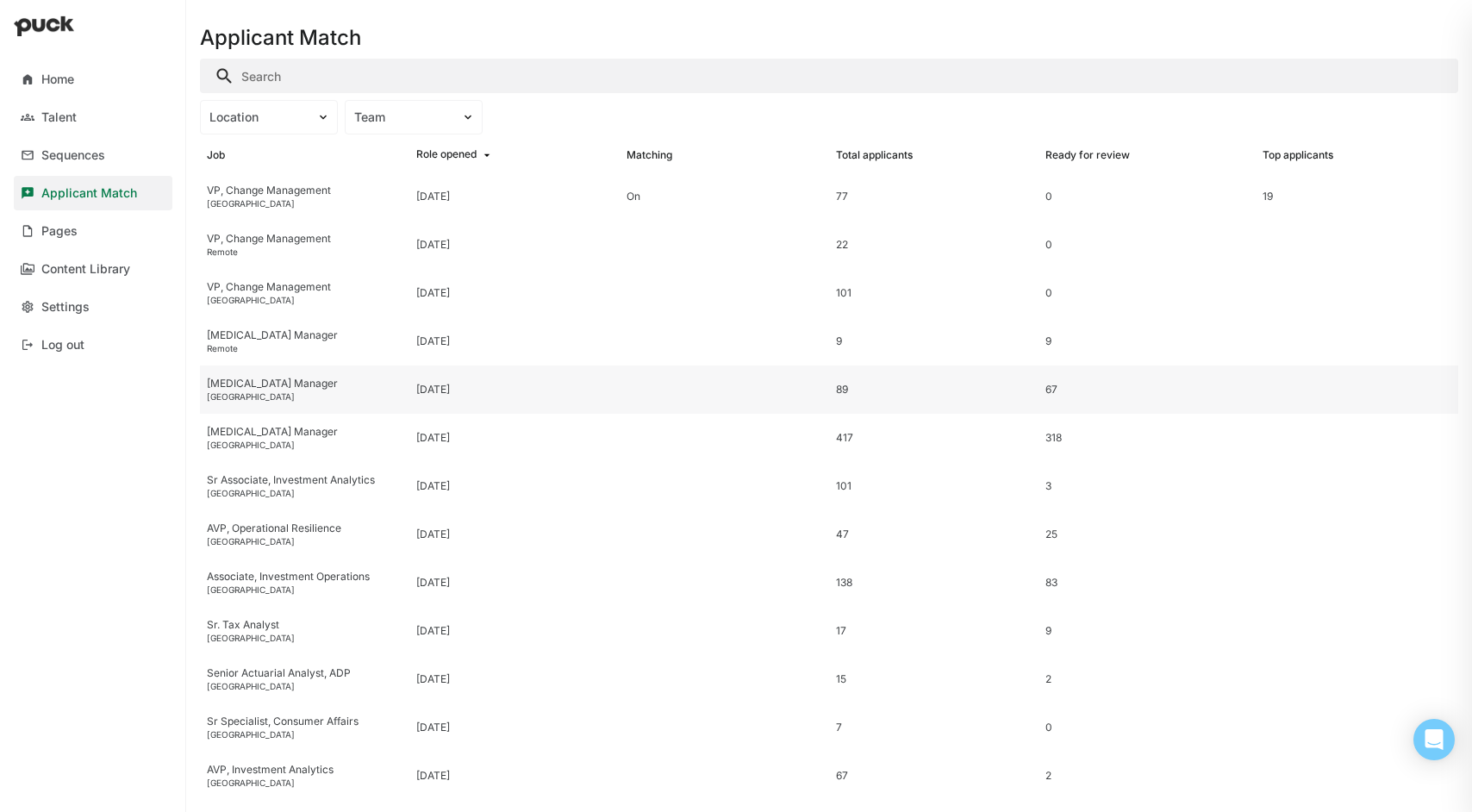
click at [238, 384] on div "[MEDICAL_DATA] Manager" at bounding box center [304, 383] width 195 height 13
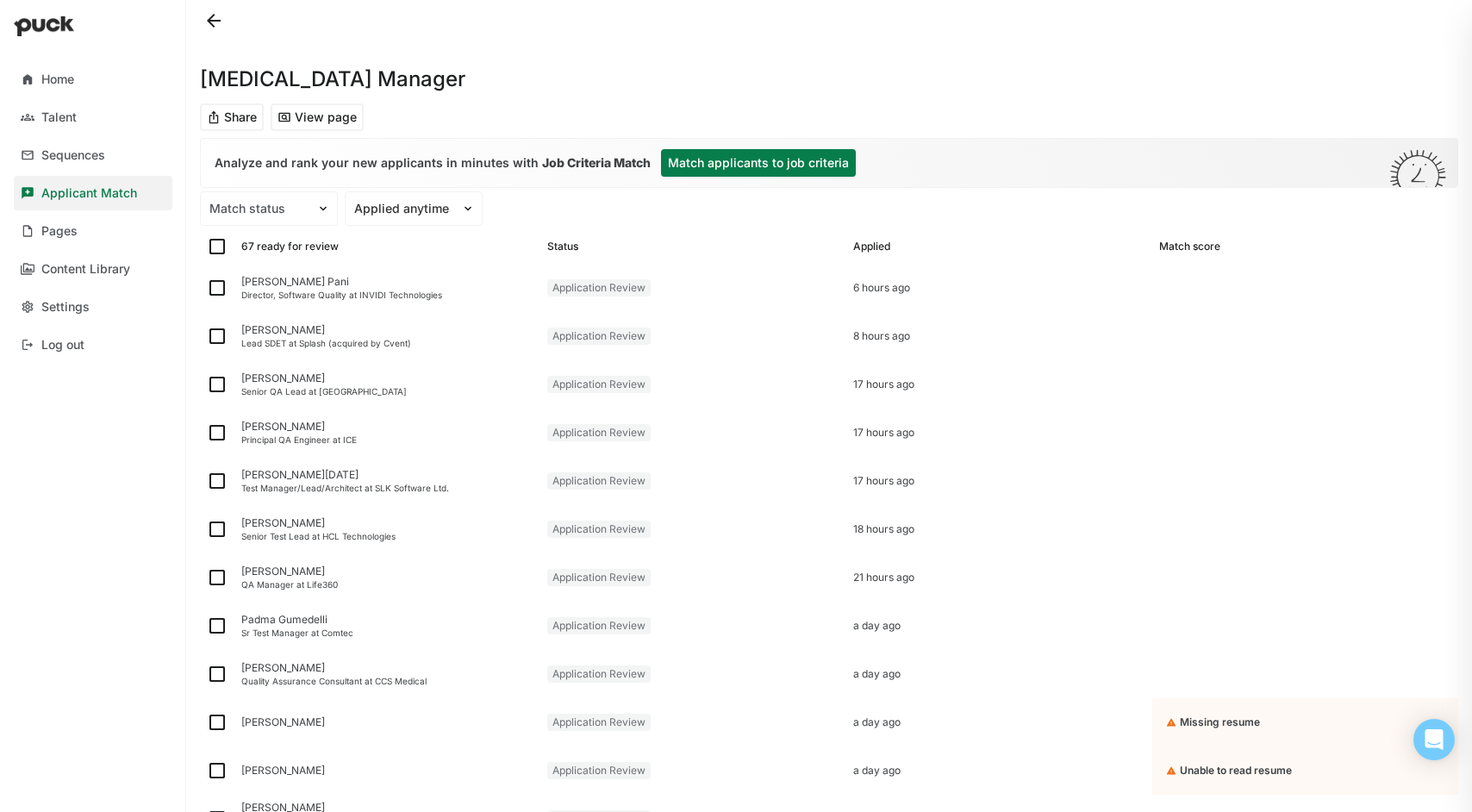
click at [718, 163] on button "Match applicants to job criteria" at bounding box center [758, 163] width 194 height 28
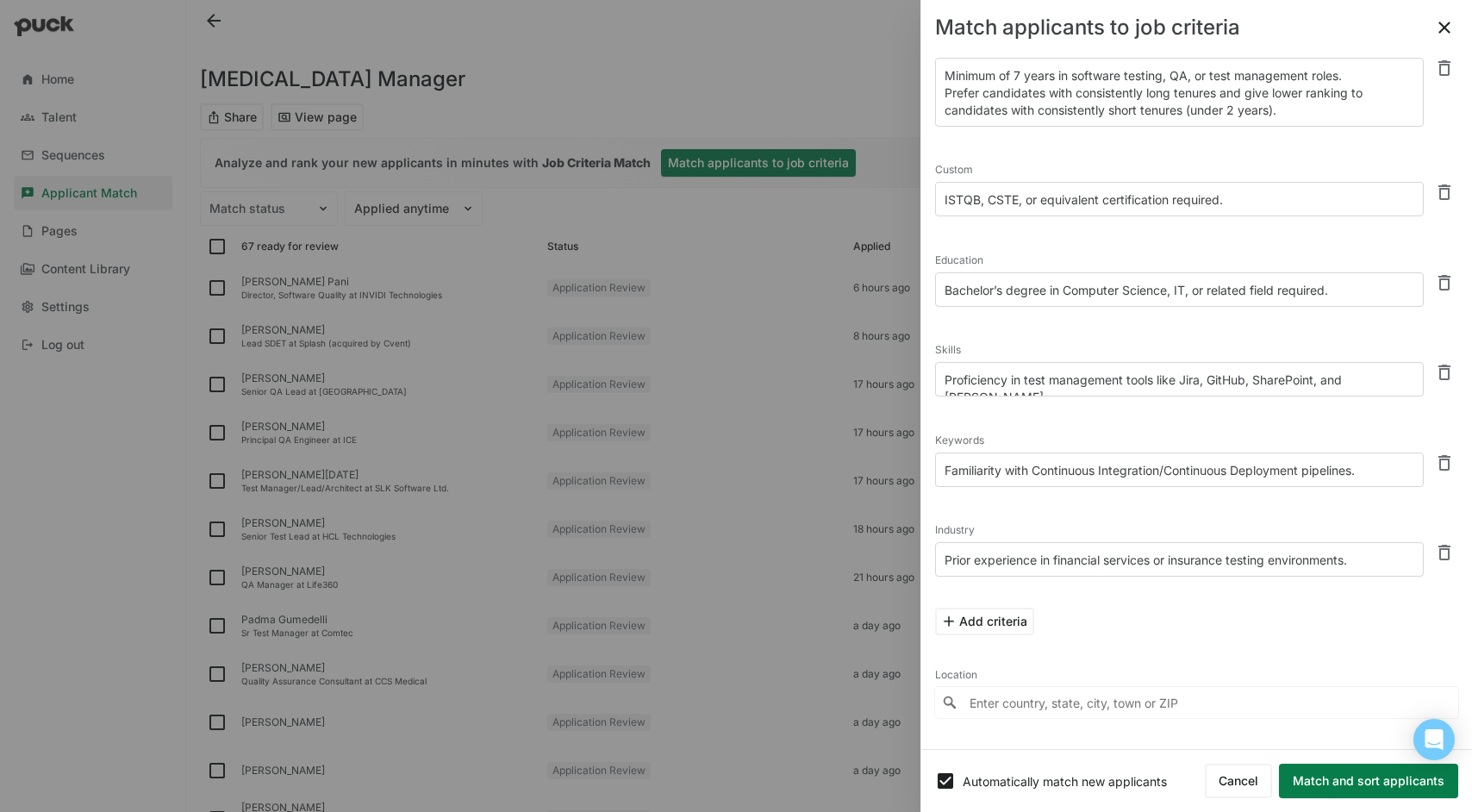
scroll to position [111, 0]
click at [1361, 773] on button "Match and sort applicants" at bounding box center [1368, 781] width 179 height 35
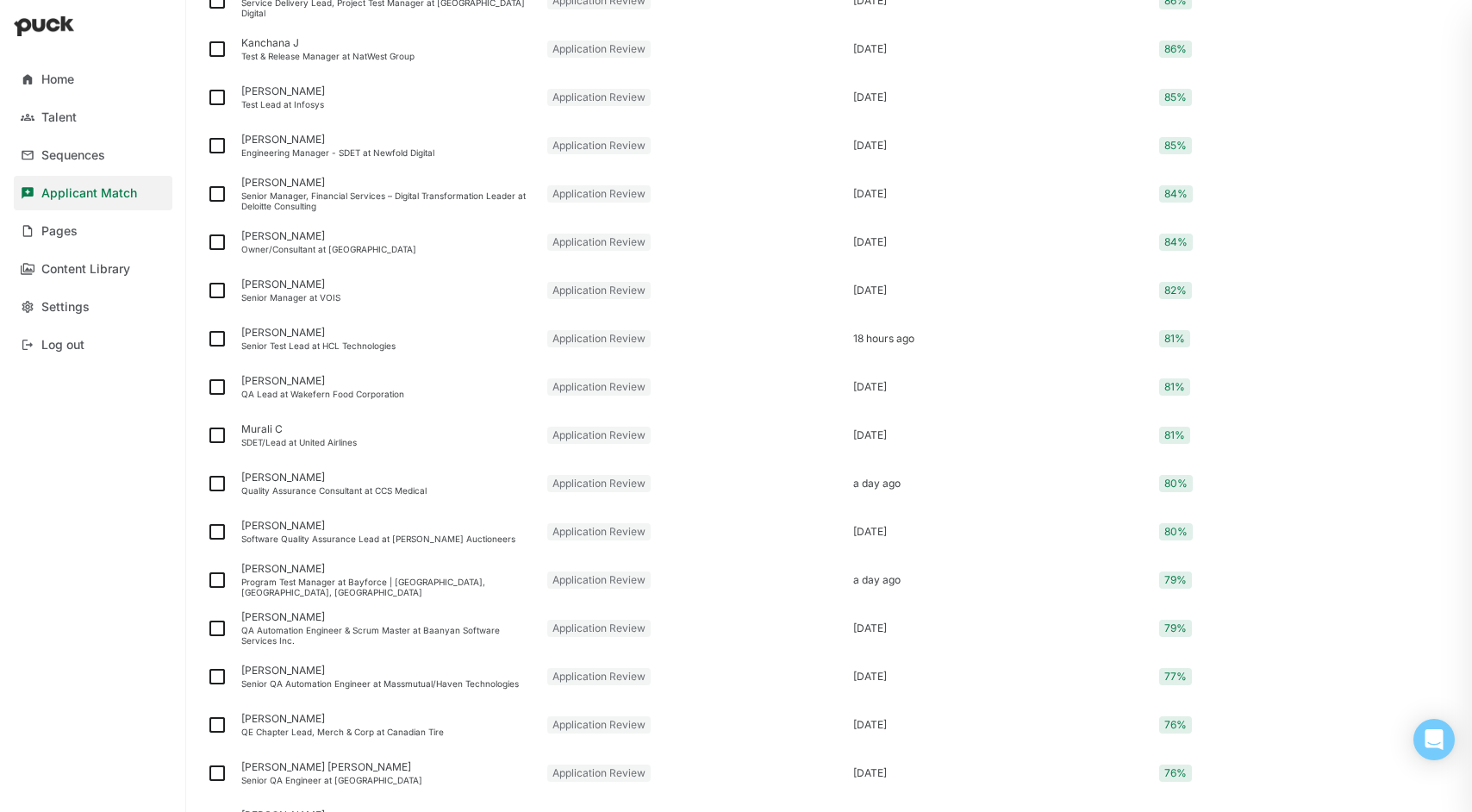
scroll to position [0, 0]
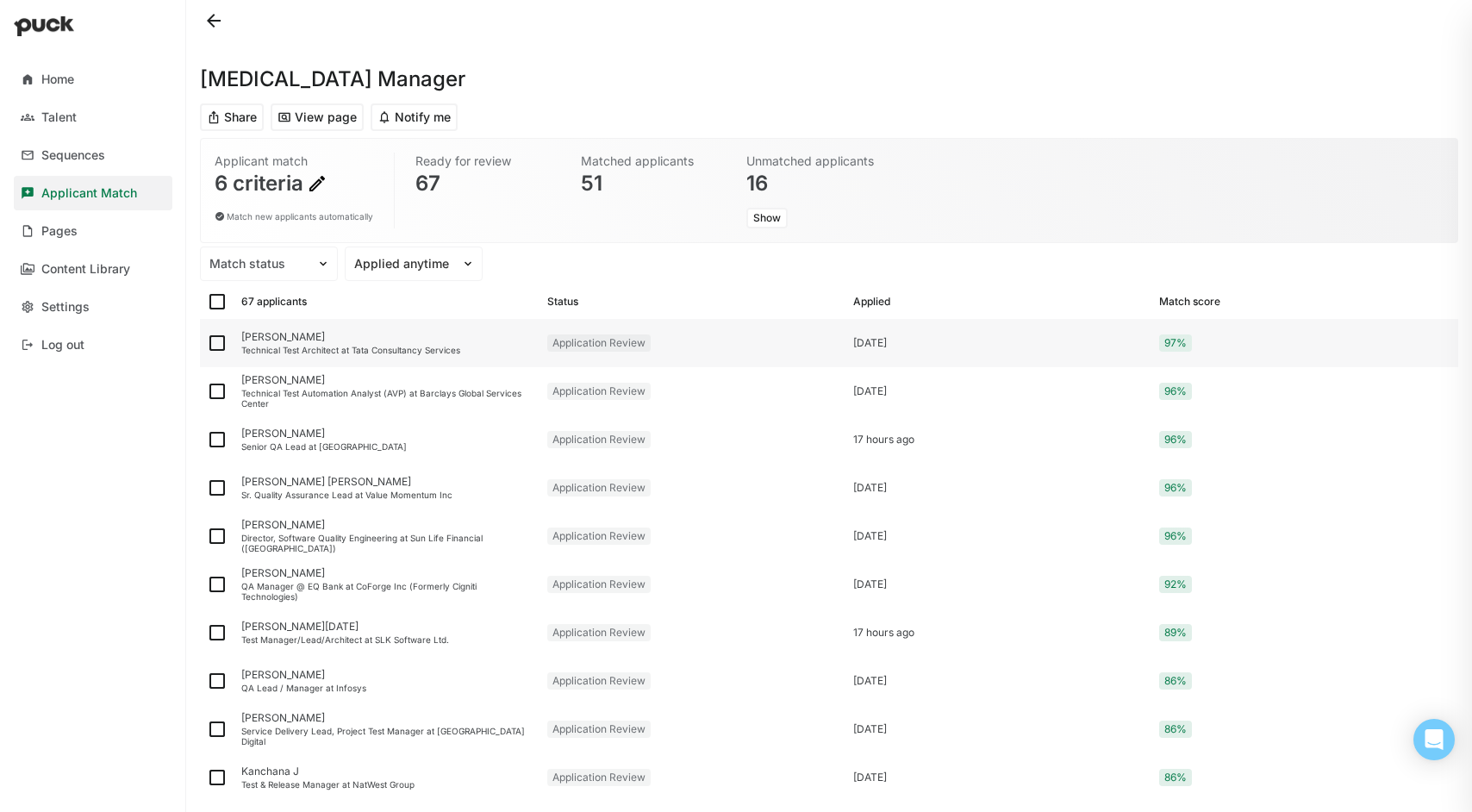
click at [218, 339] on img at bounding box center [216, 343] width 20 height 20
click at [207, 343] on input "checkbox" at bounding box center [206, 343] width 1 height 1
checkbox input "true"
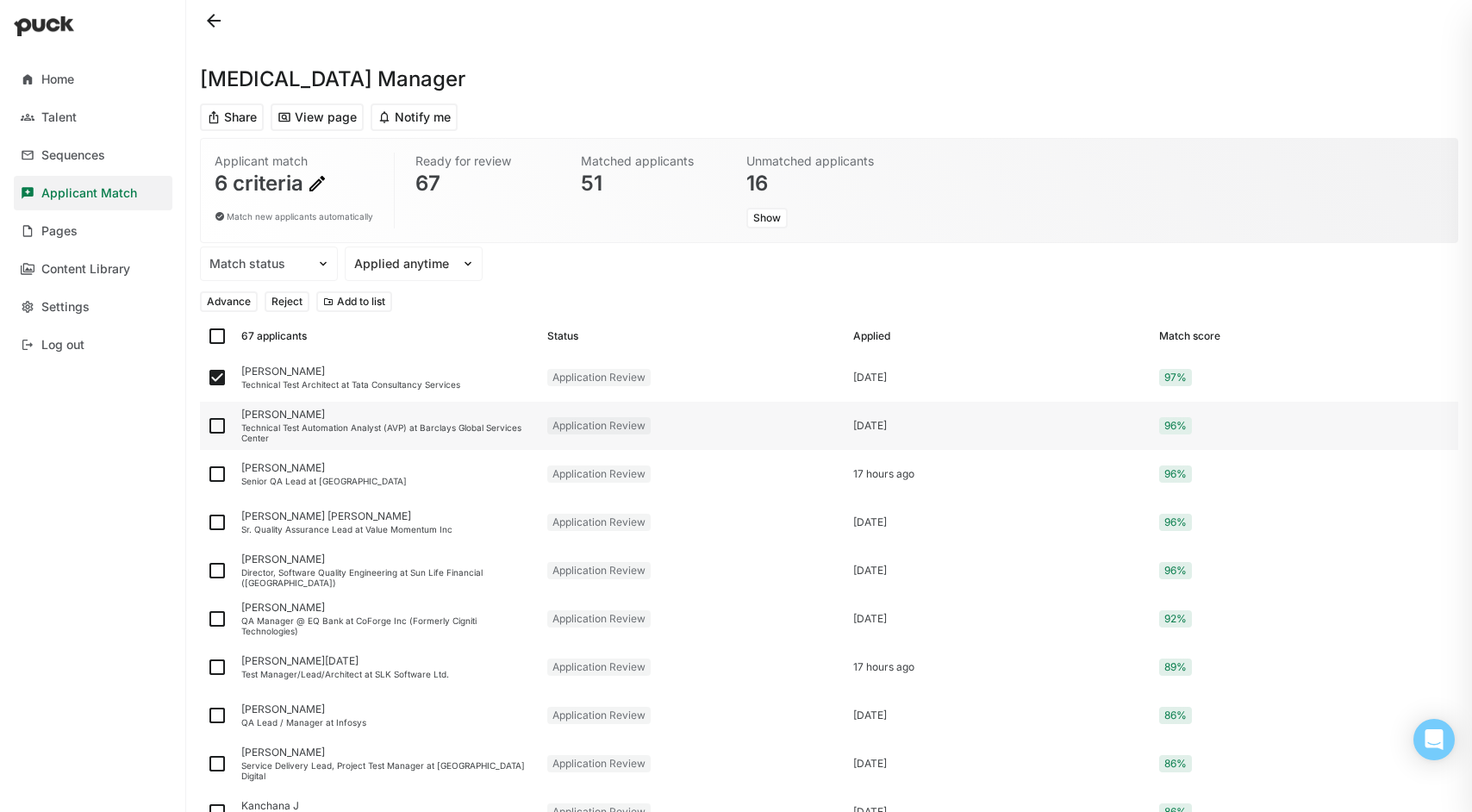
click at [216, 422] on img at bounding box center [216, 425] width 20 height 20
click at [207, 425] on input "checkbox" at bounding box center [206, 425] width 1 height 1
checkbox input "true"
click at [218, 471] on img at bounding box center [216, 473] width 20 height 20
click at [207, 474] on input "checkbox" at bounding box center [206, 474] width 1 height 1
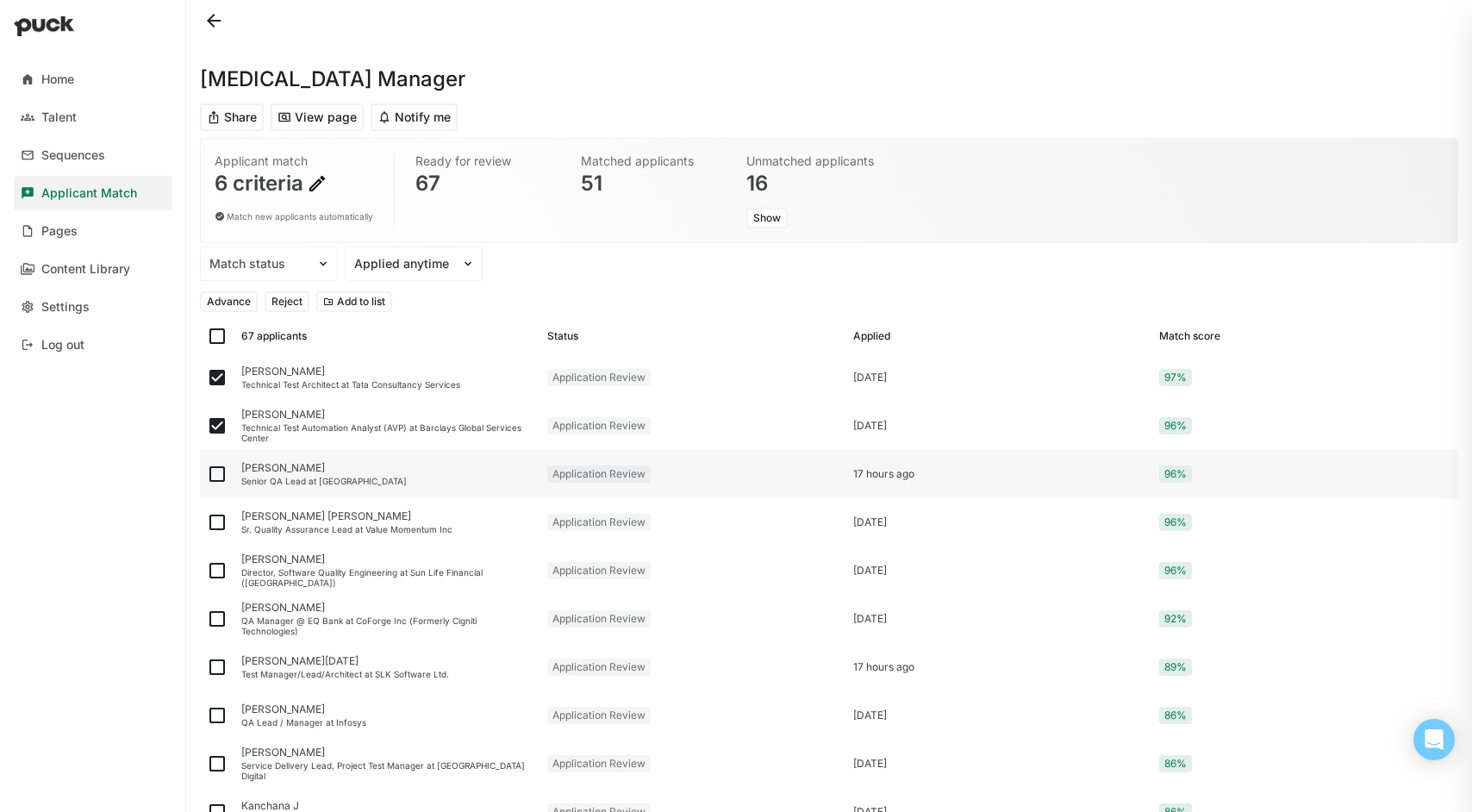
checkbox input "true"
click at [218, 521] on img at bounding box center [216, 521] width 20 height 20
click at [207, 522] on input "checkbox" at bounding box center [206, 522] width 1 height 1
checkbox input "true"
click at [217, 571] on img at bounding box center [216, 570] width 20 height 20
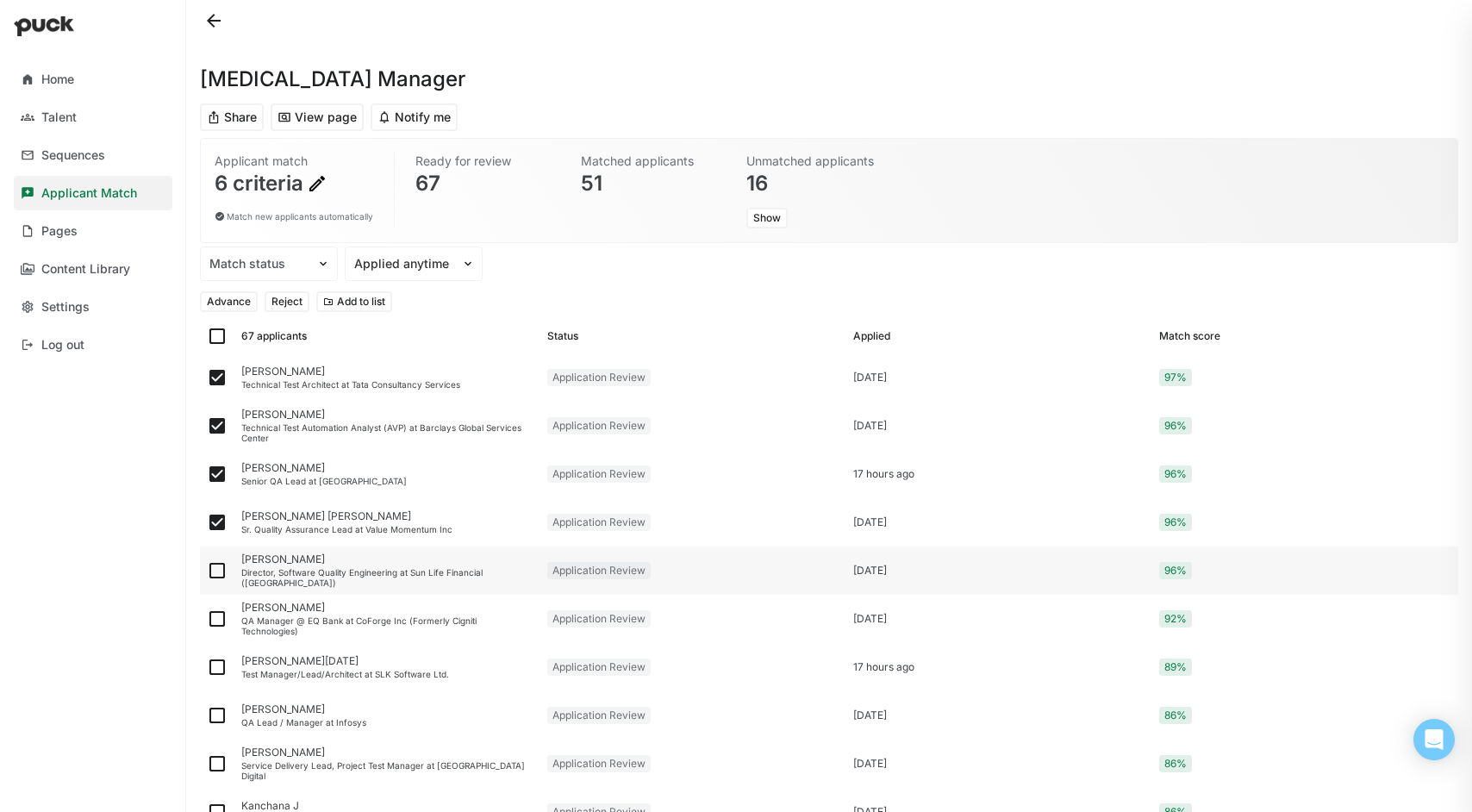
click at [207, 571] on input "checkbox" at bounding box center [206, 571] width 1 height 1
checkbox input "true"
click at [219, 618] on img at bounding box center [216, 618] width 20 height 20
click at [207, 619] on input "checkbox" at bounding box center [206, 619] width 1 height 1
checkbox input "true"
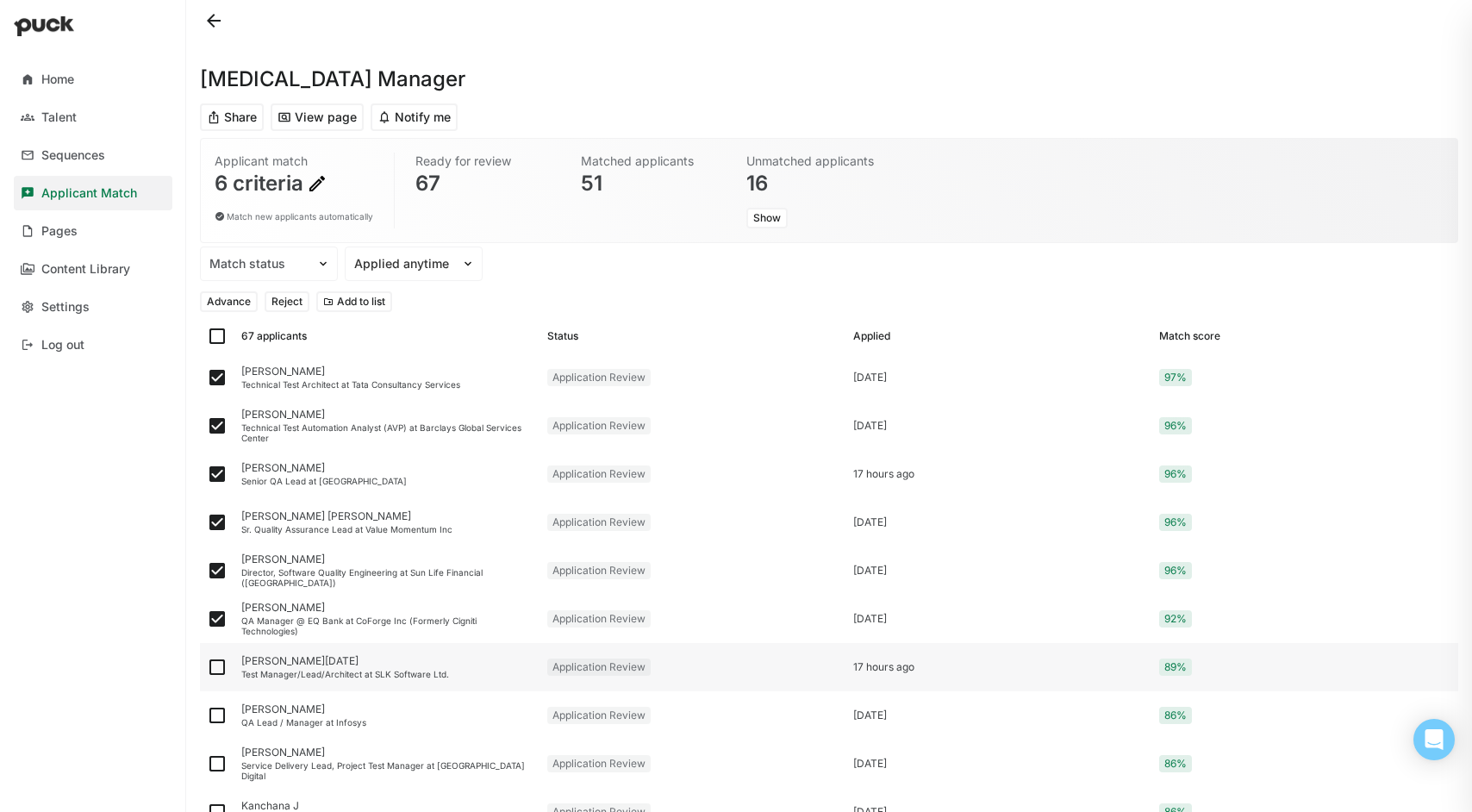
click at [219, 661] on img at bounding box center [216, 667] width 20 height 20
click at [207, 667] on input "checkbox" at bounding box center [206, 667] width 1 height 1
checkbox input "true"
click at [238, 300] on button "Advance" at bounding box center [229, 301] width 58 height 20
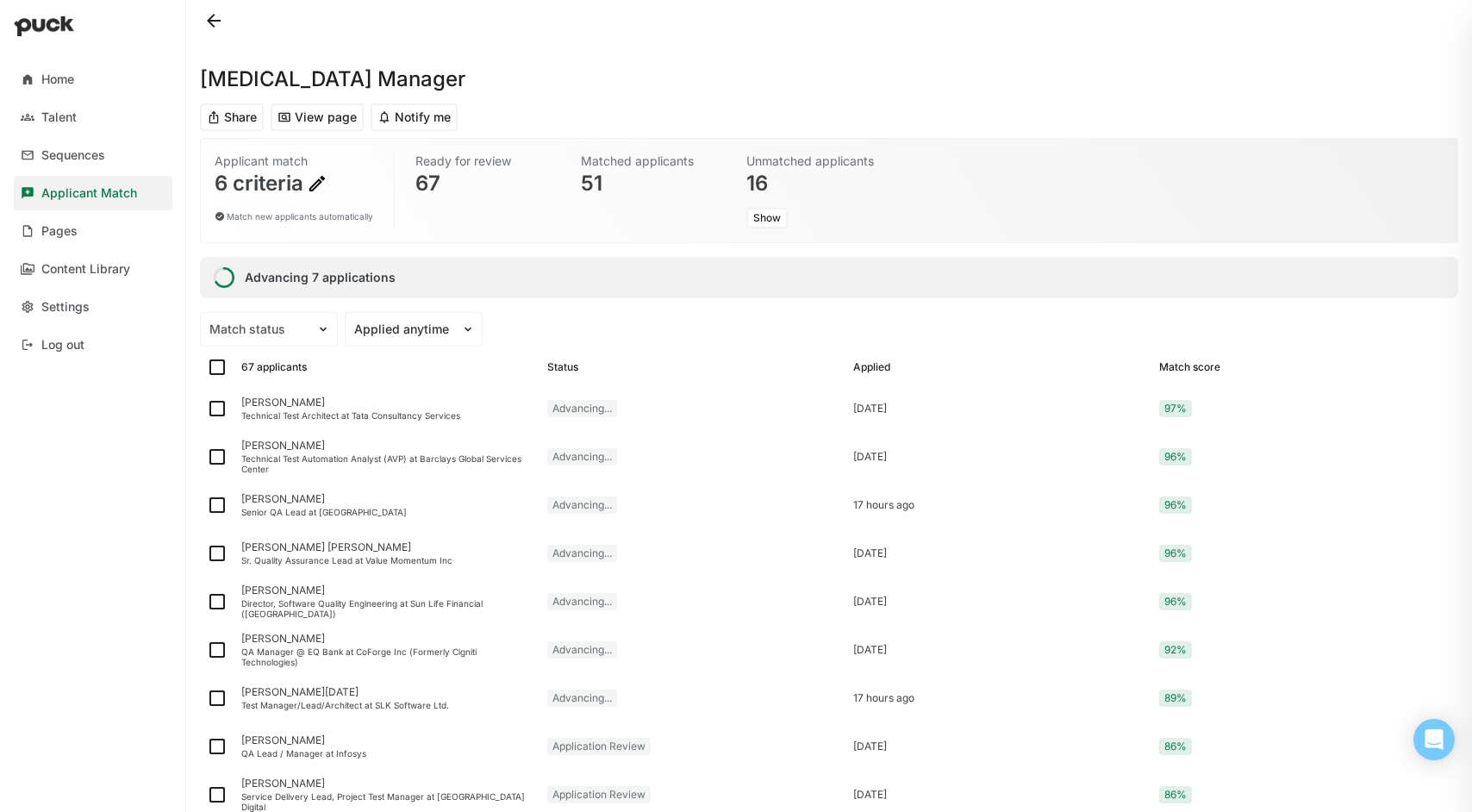
checkbox input "false"
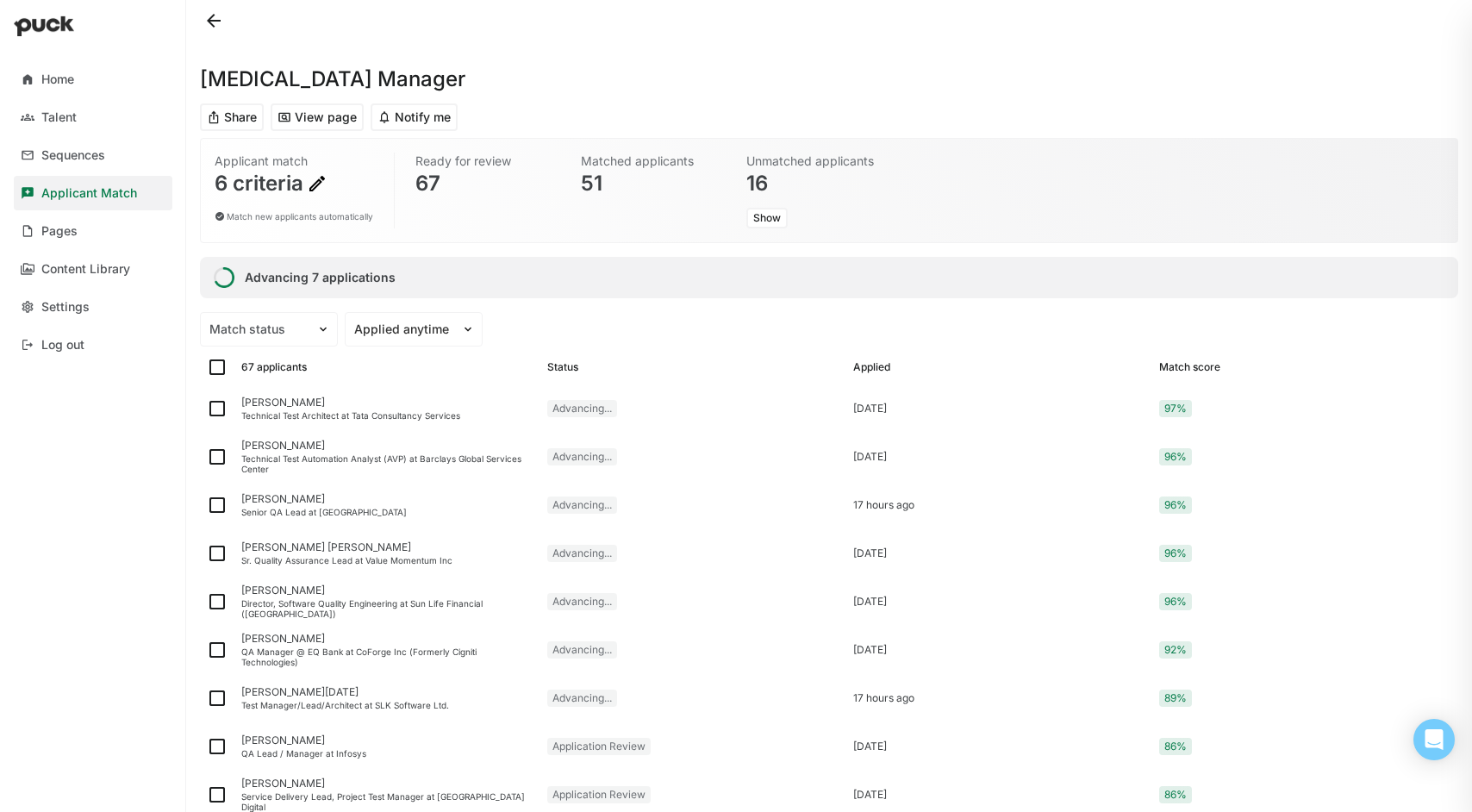
checkbox input "false"
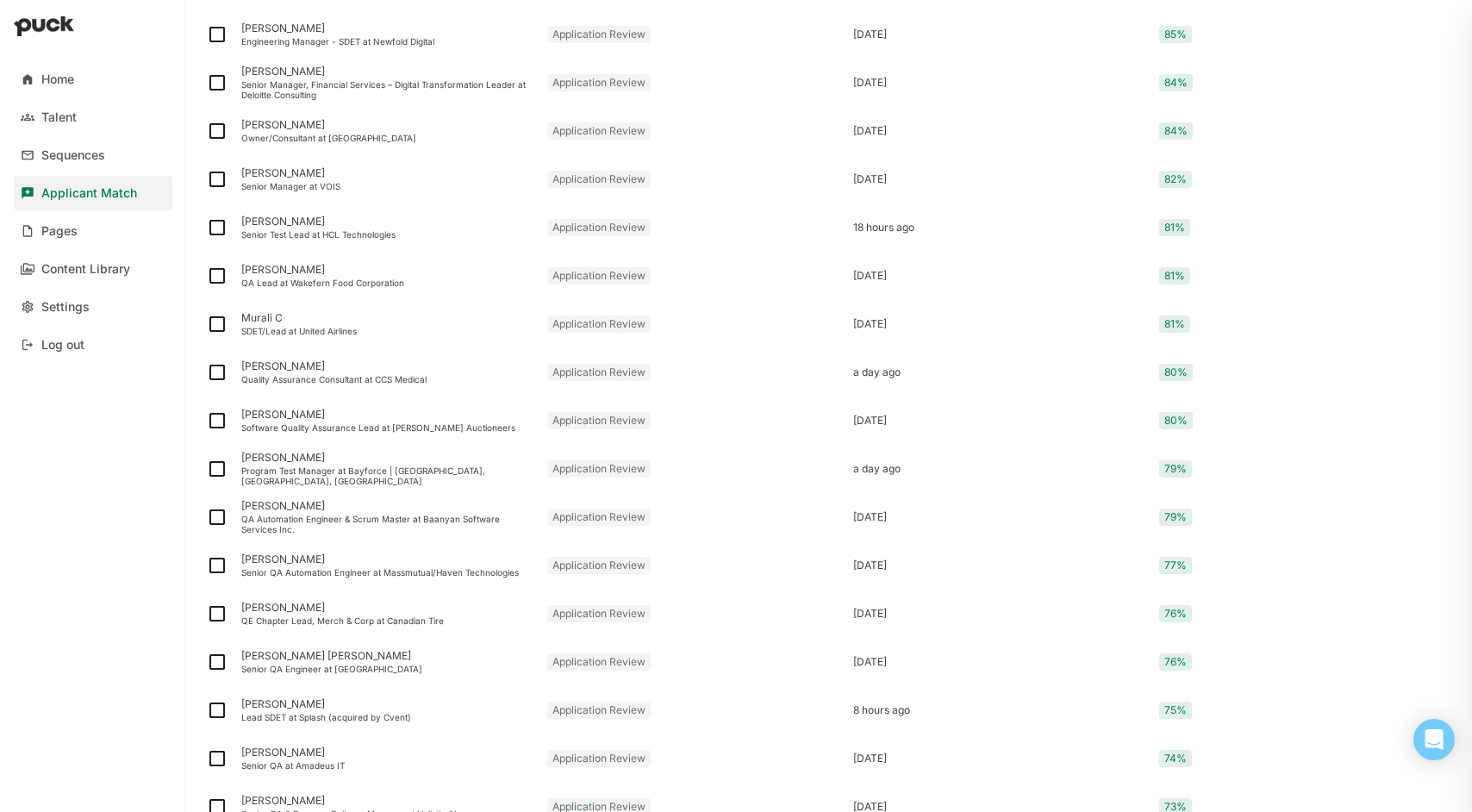
scroll to position [911, 0]
